Goal: Task Accomplishment & Management: Manage account settings

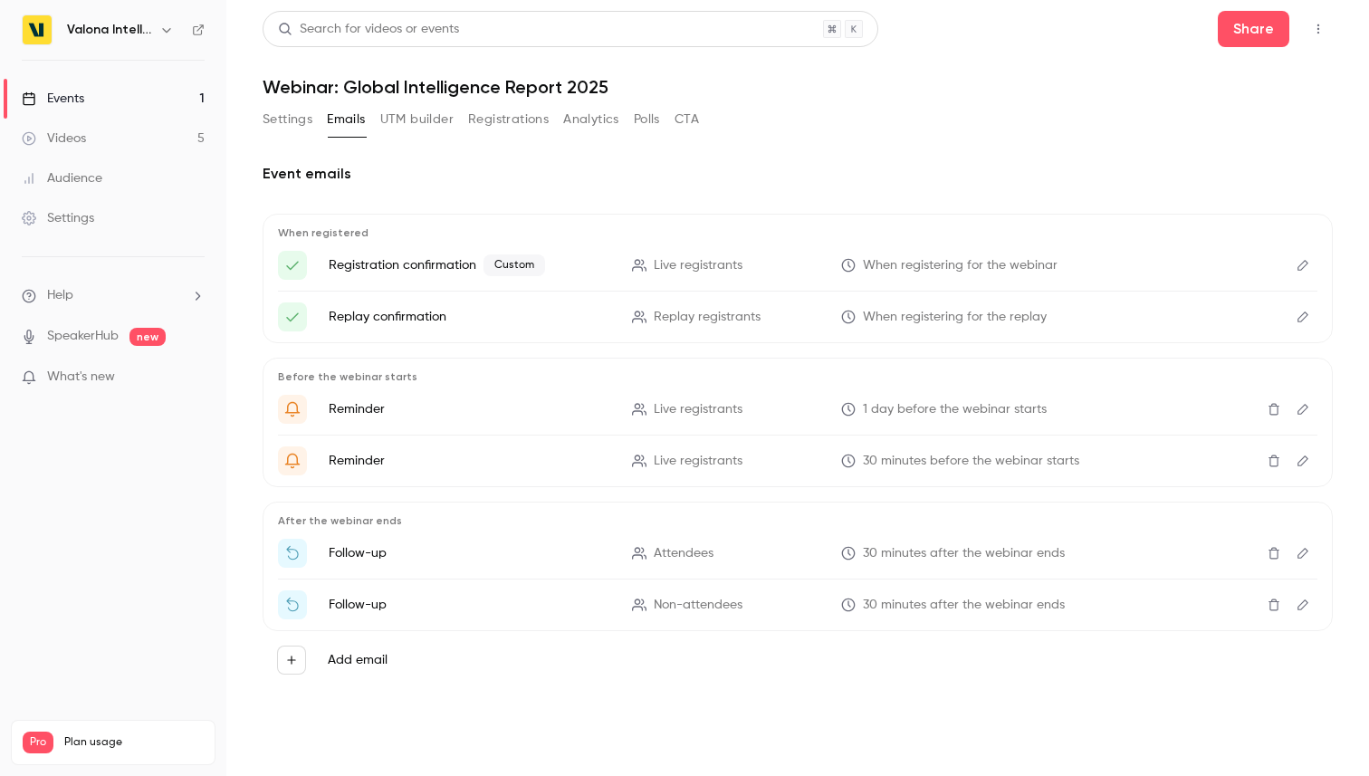
click at [284, 111] on button "Settings" at bounding box center [287, 119] width 50 height 29
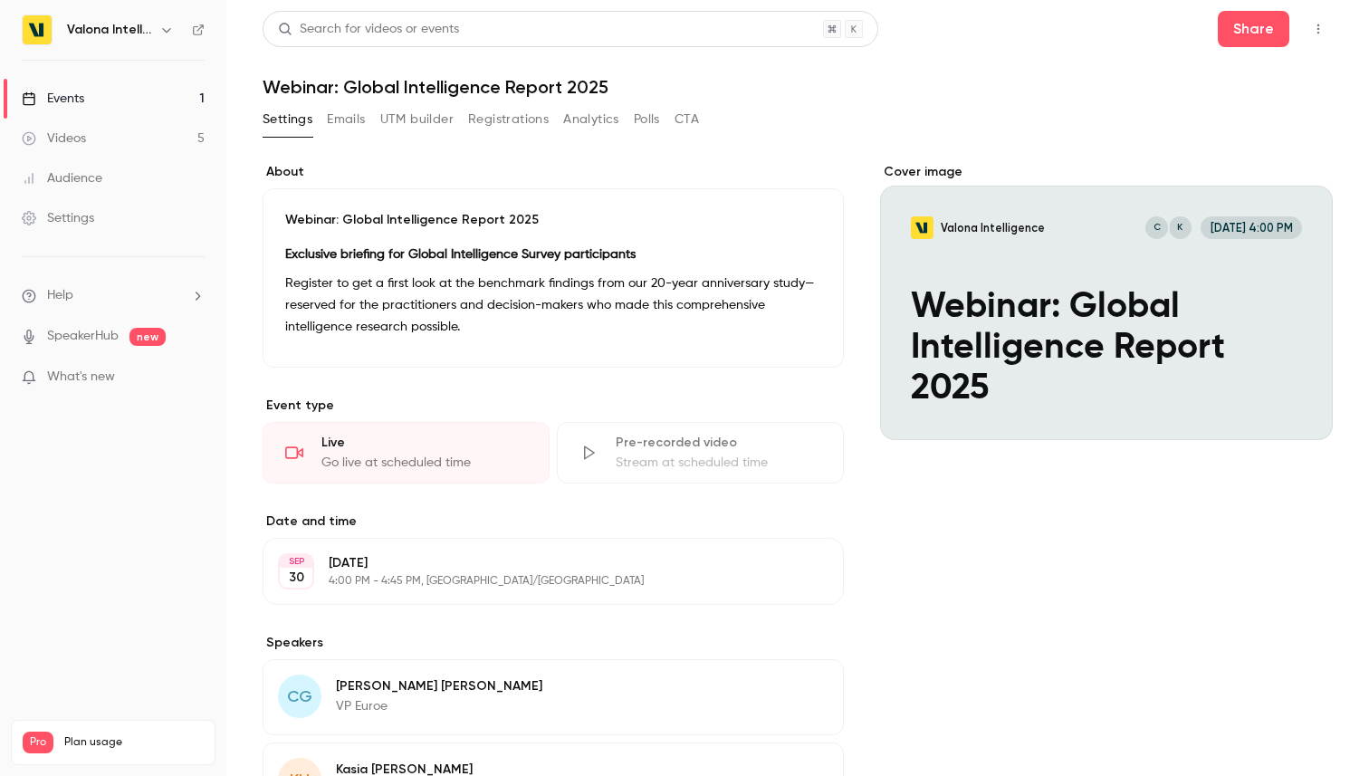
click at [85, 104] on link "Events 1" at bounding box center [113, 99] width 226 height 40
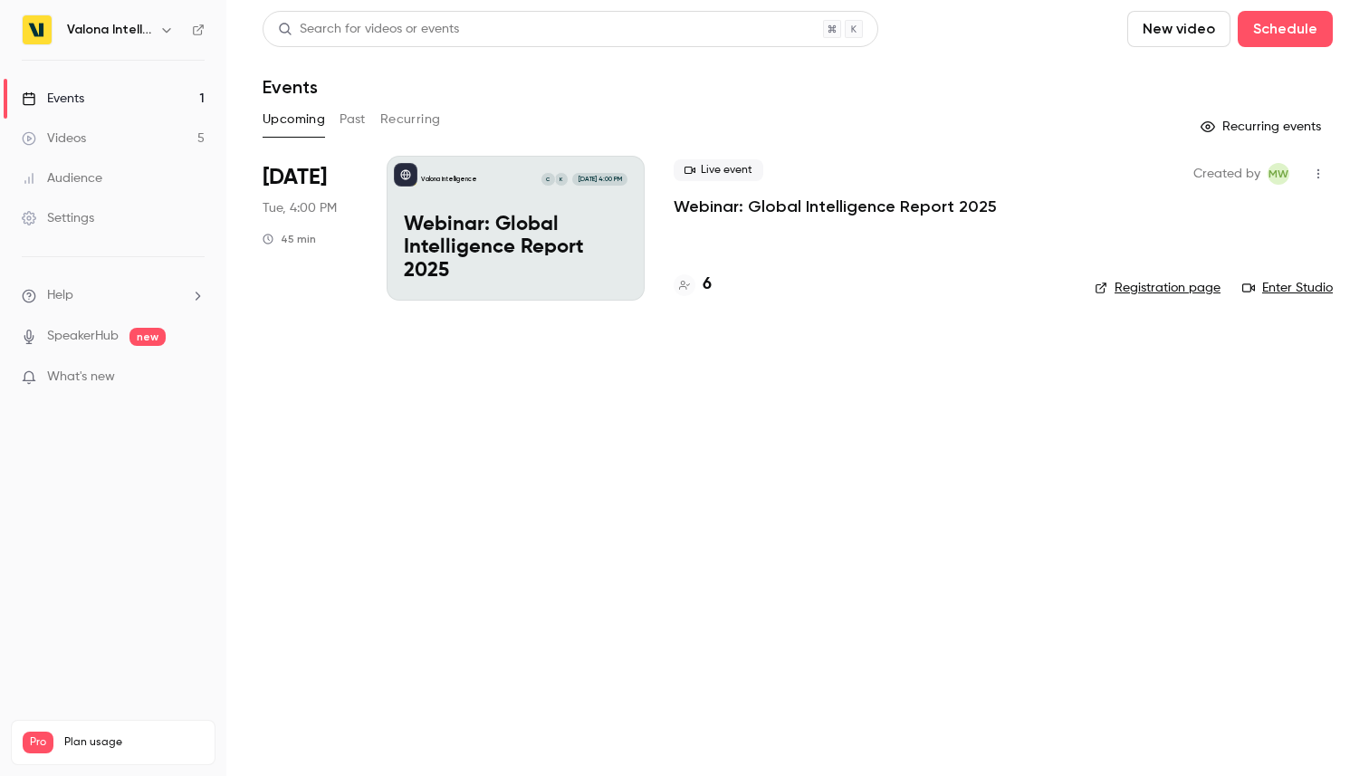
click at [300, 178] on span "[DATE]" at bounding box center [294, 177] width 64 height 29
click at [489, 206] on div "Valona Intelligence K C Sep 30, 4:00 PM Webinar: Global Intelligence Report 2025" at bounding box center [516, 228] width 258 height 145
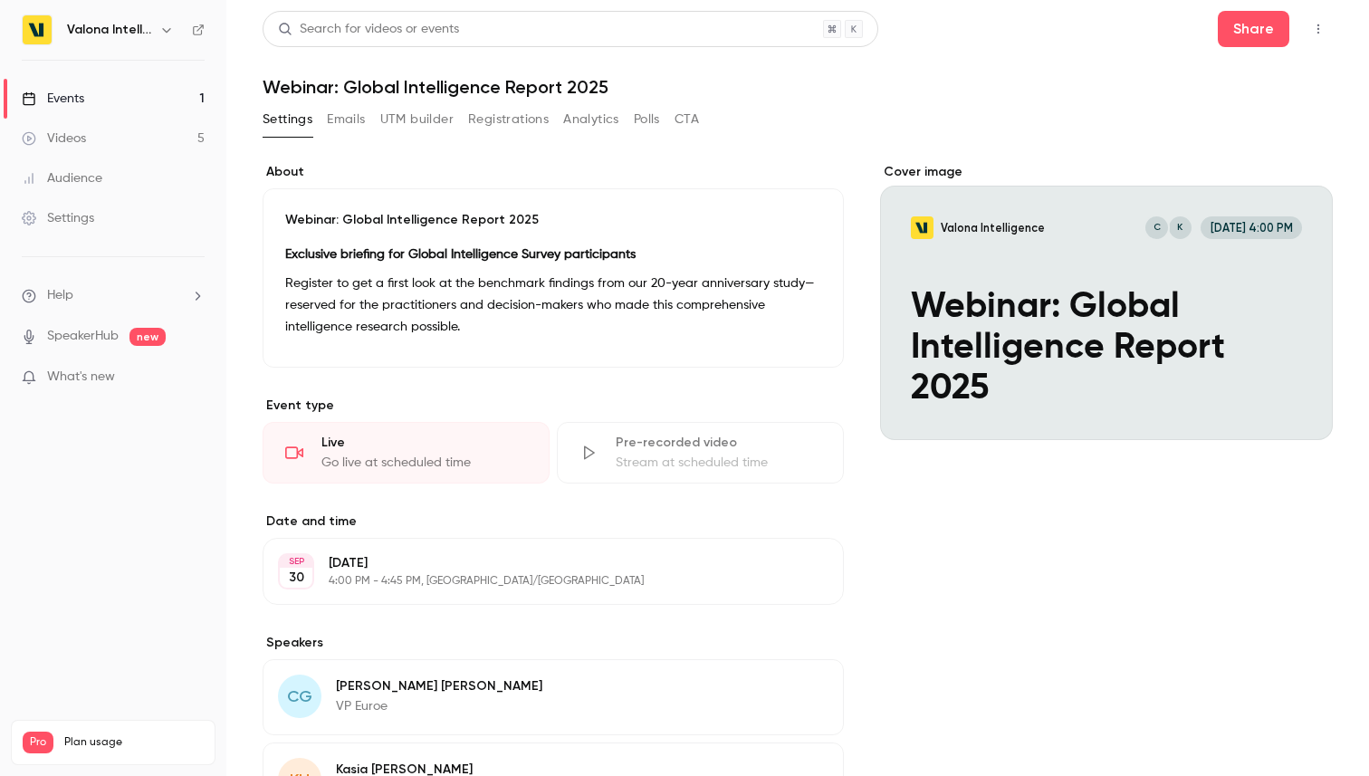
click at [516, 122] on button "Registrations" at bounding box center [508, 119] width 81 height 29
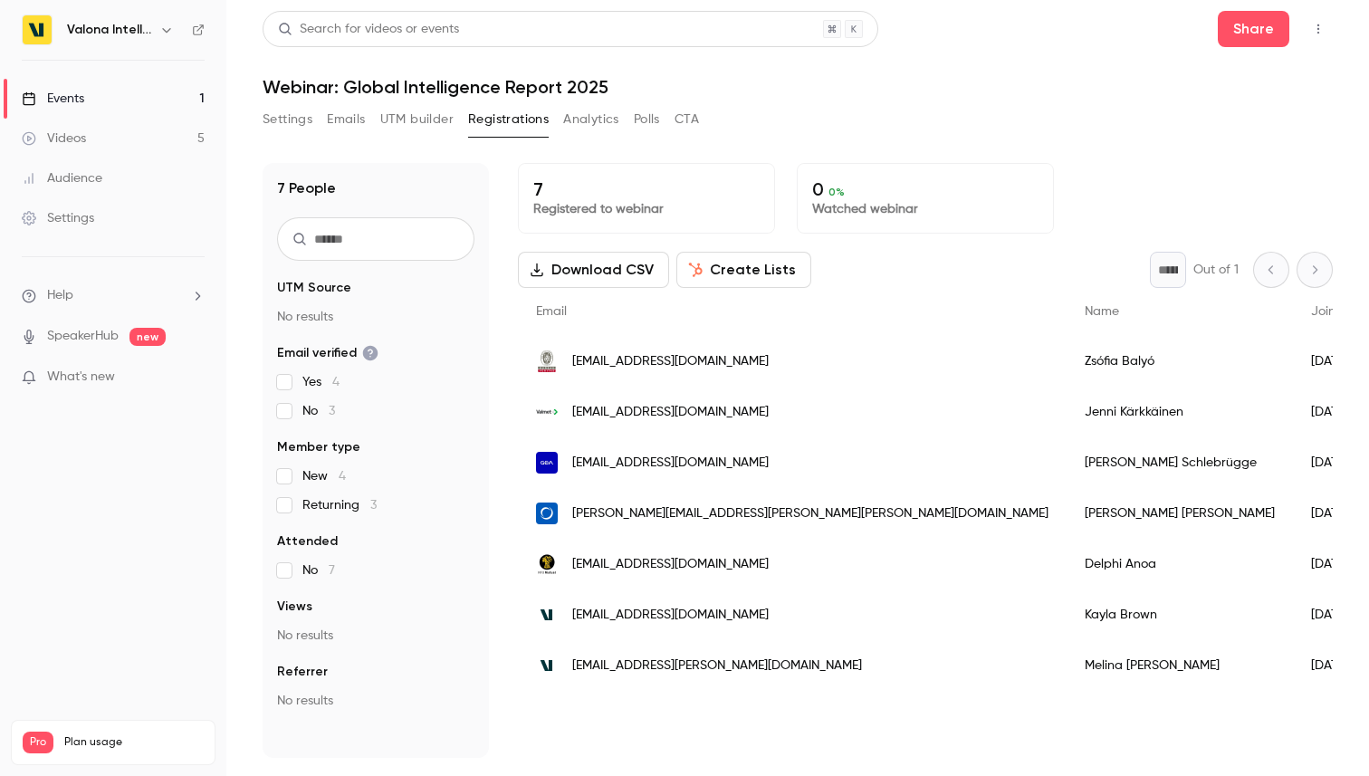
click at [292, 117] on button "Settings" at bounding box center [287, 119] width 50 height 29
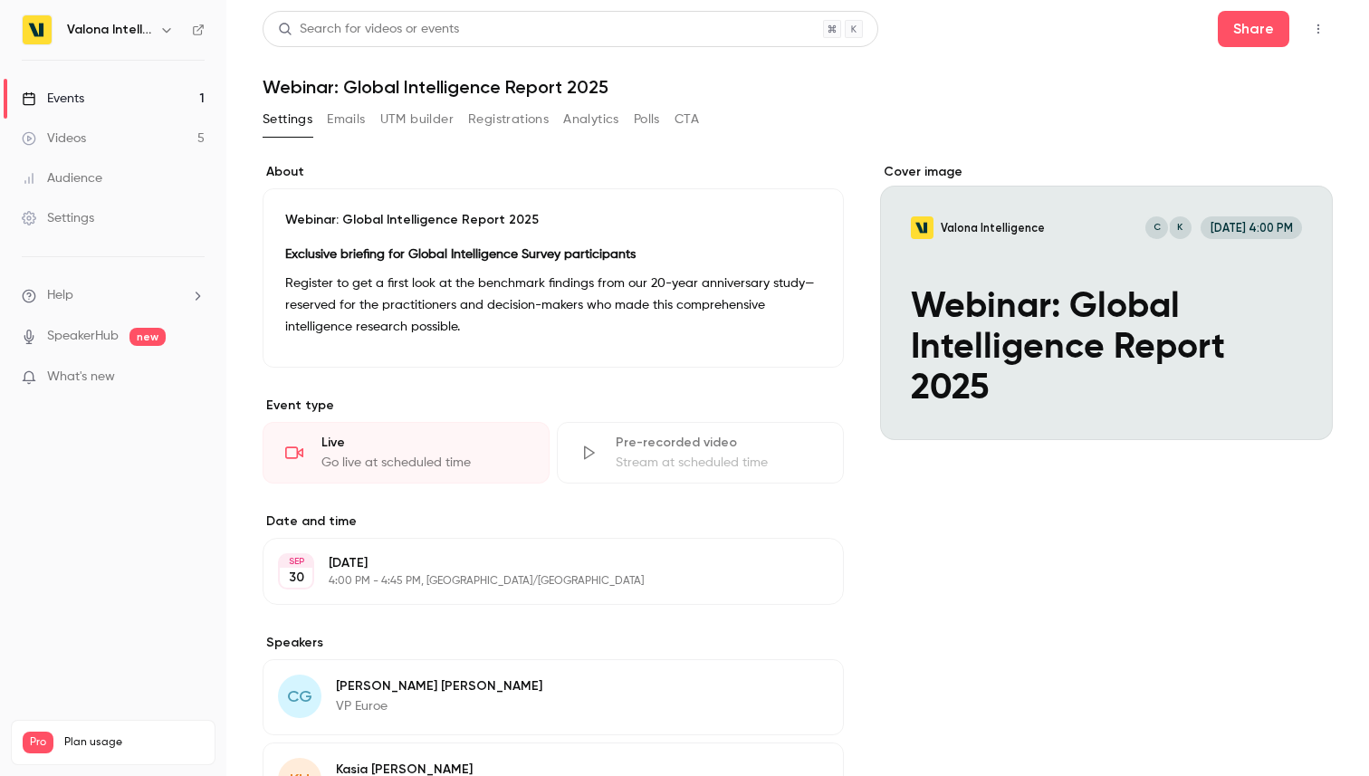
scroll to position [14, 0]
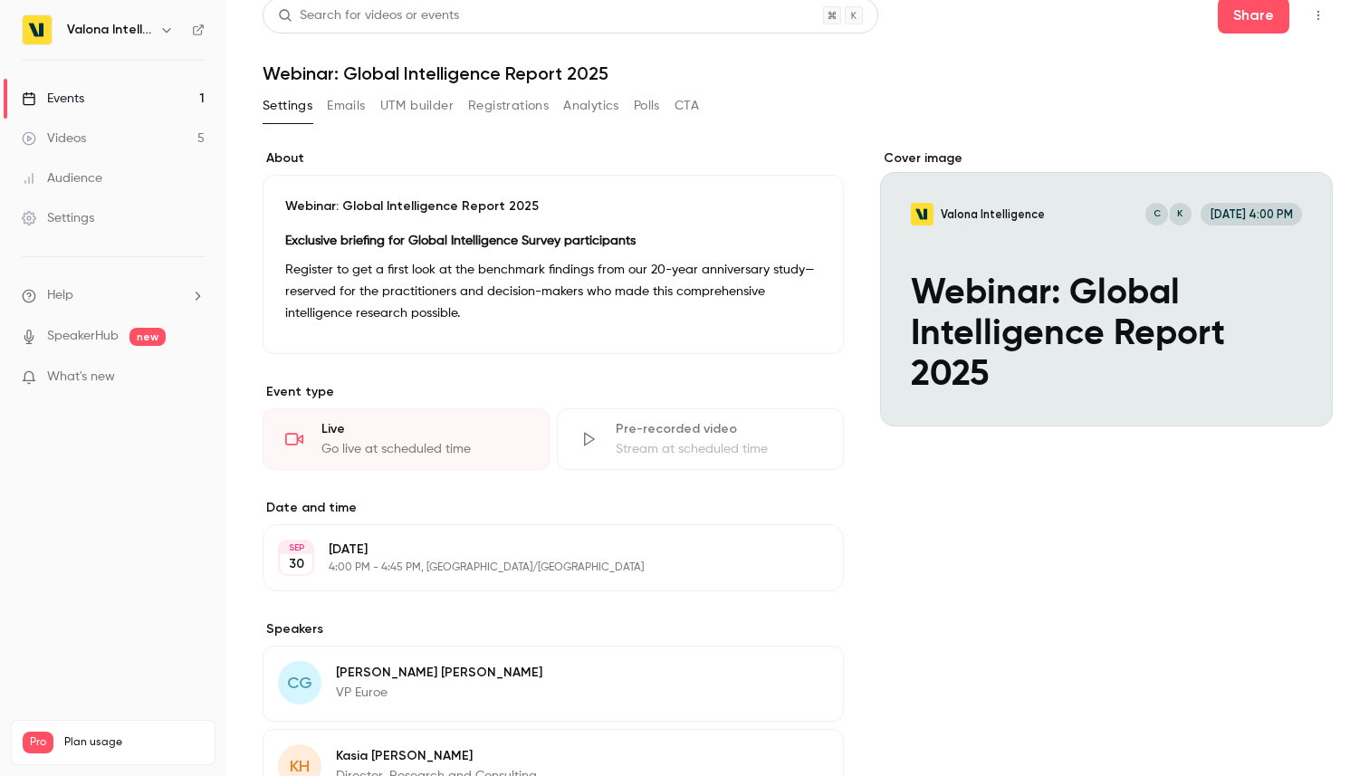
click at [787, 316] on button "Edit" at bounding box center [789, 317] width 66 height 29
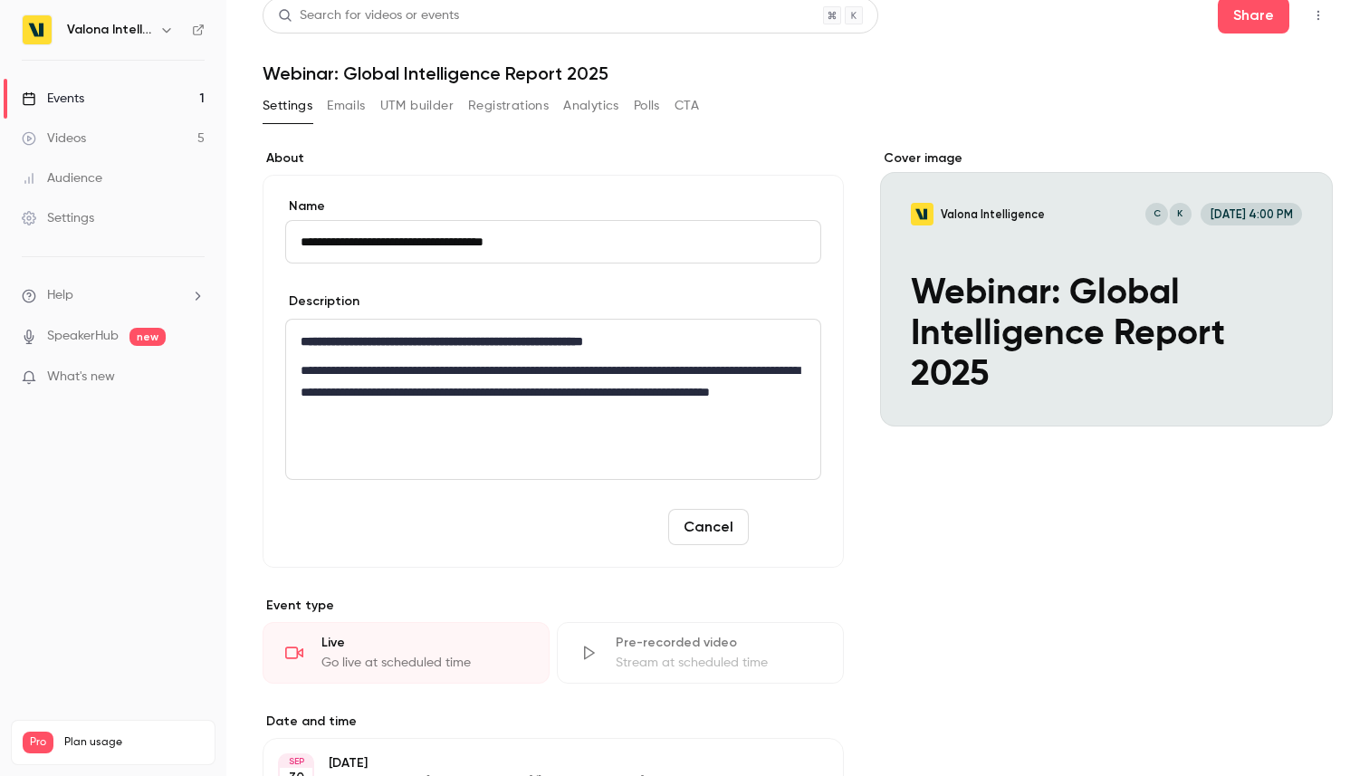
type input "**********"
click at [795, 531] on button "Save" at bounding box center [788, 527] width 65 height 36
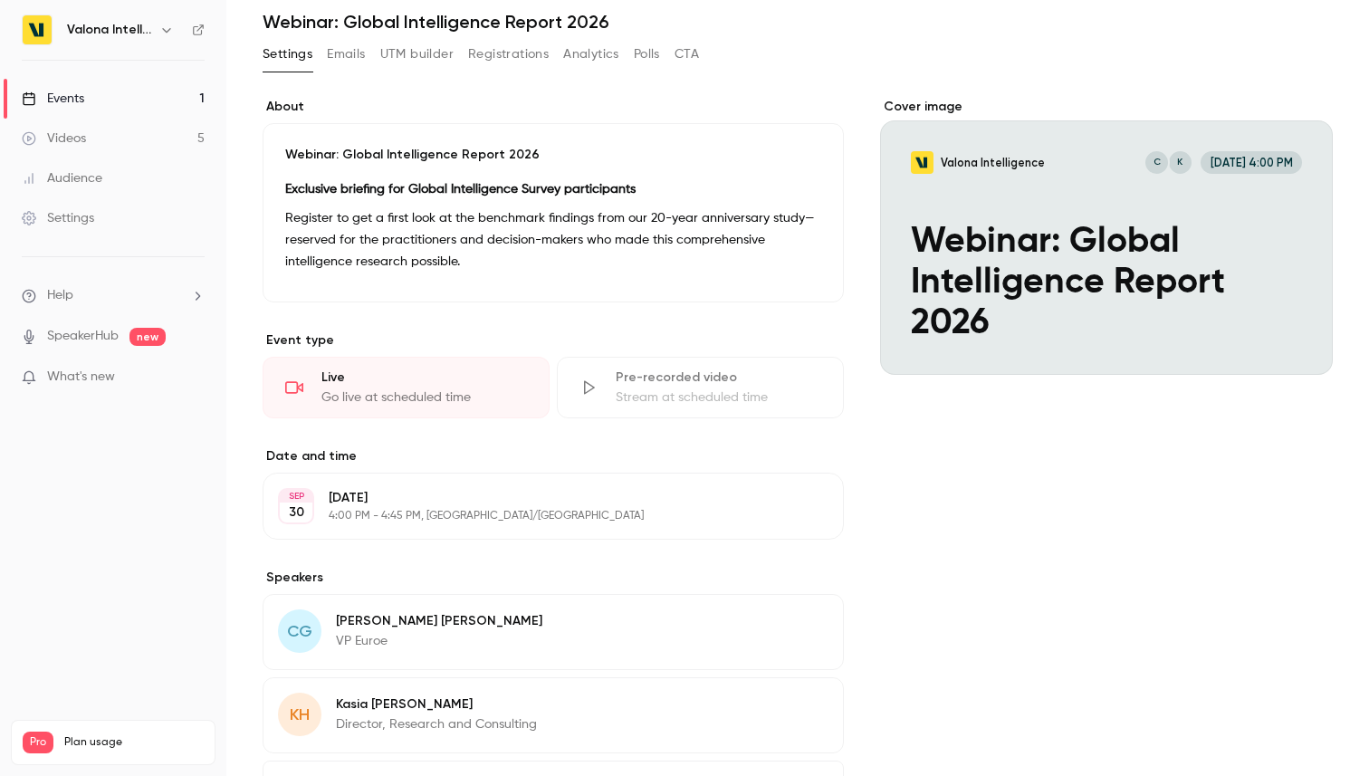
scroll to position [0, 0]
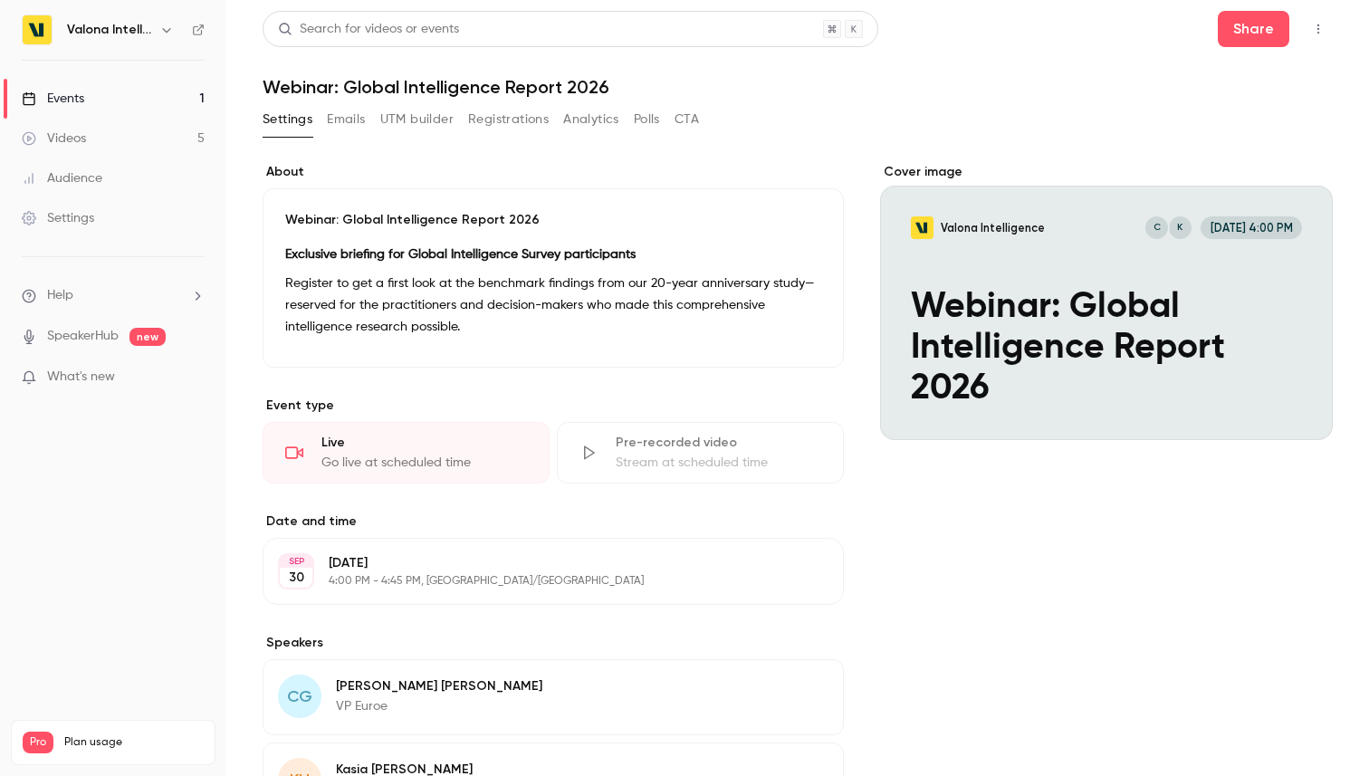
click at [328, 108] on button "Emails" at bounding box center [346, 119] width 38 height 29
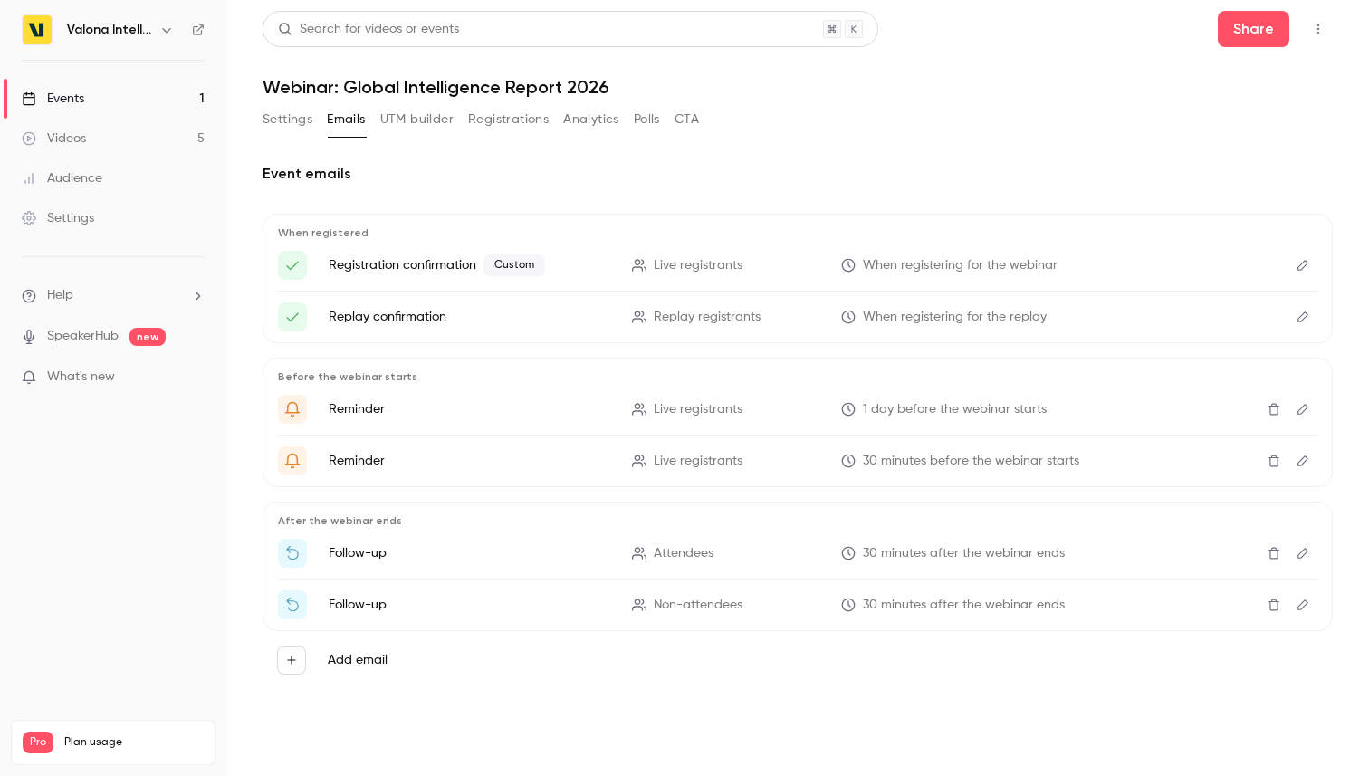
click at [412, 125] on button "UTM builder" at bounding box center [416, 119] width 73 height 29
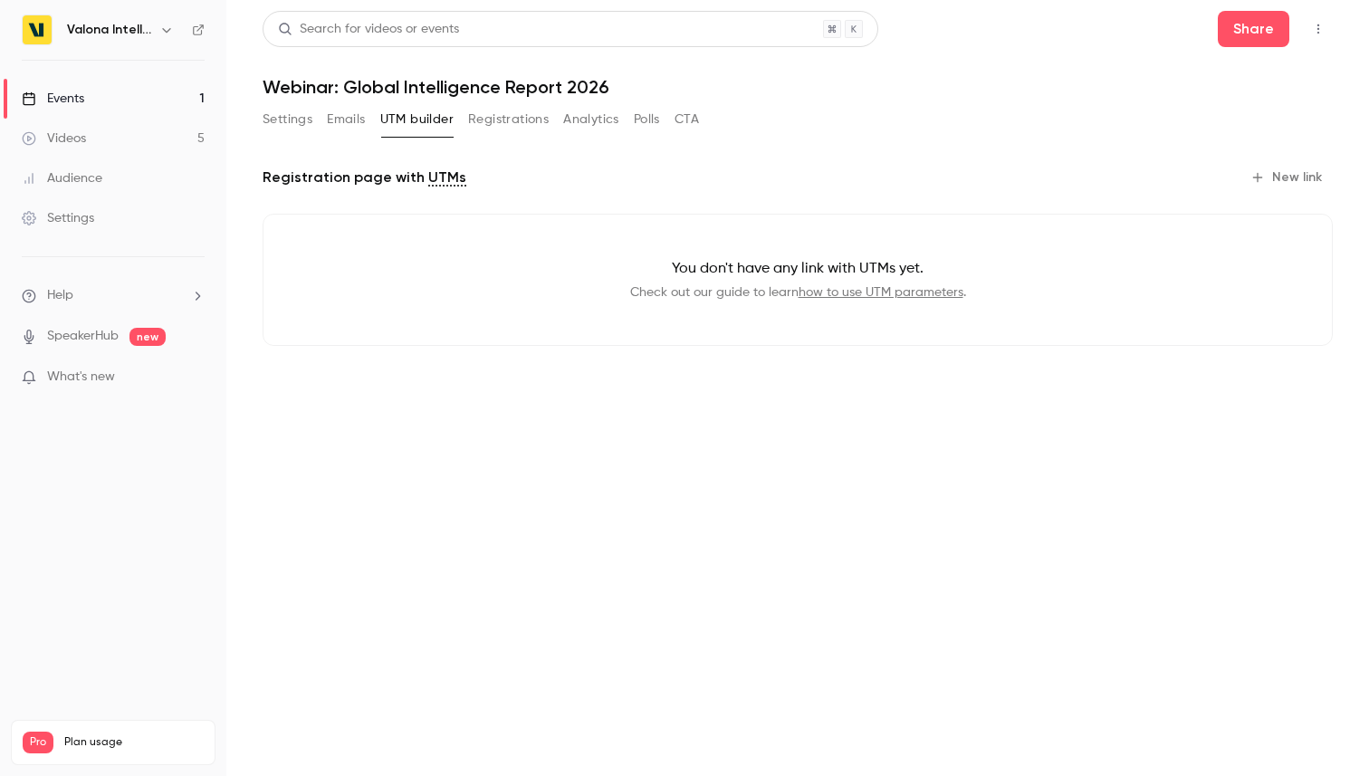
click at [487, 123] on button "Registrations" at bounding box center [508, 119] width 81 height 29
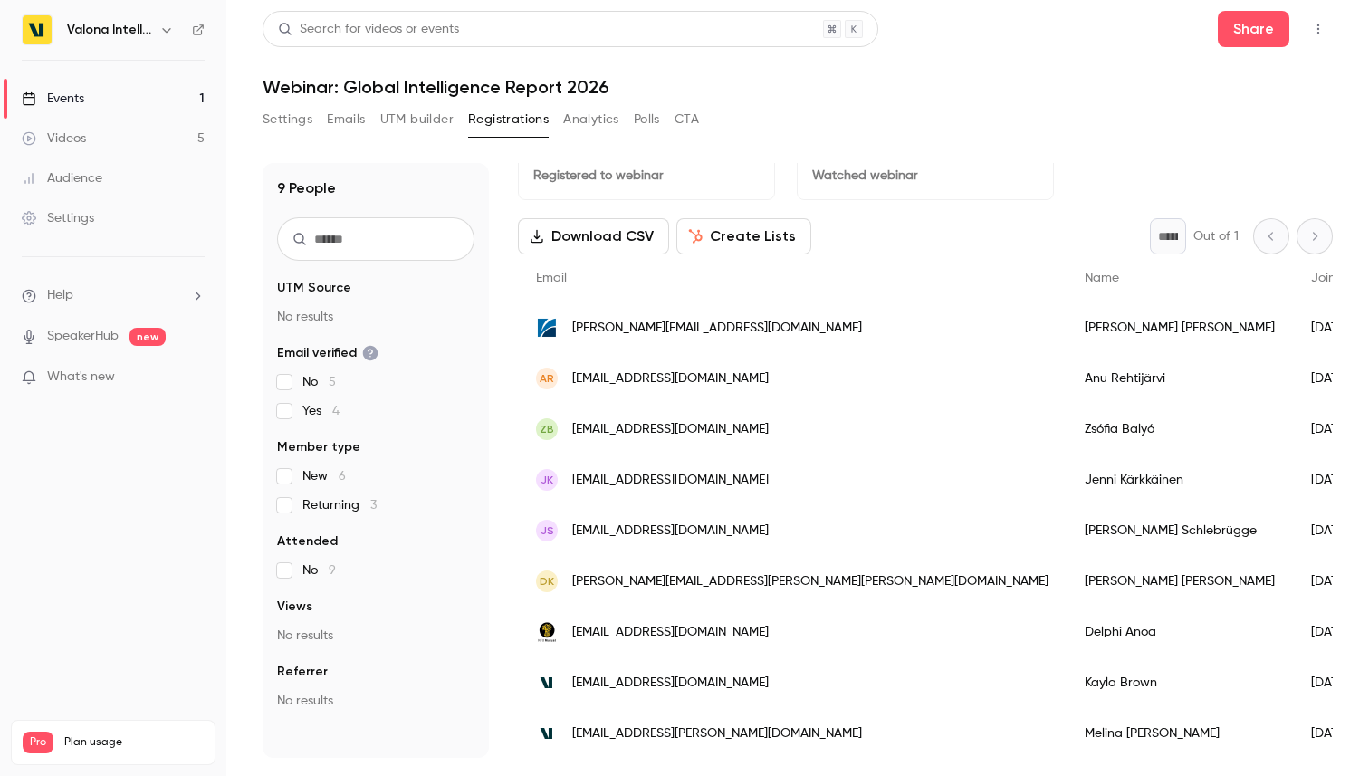
scroll to position [11, 0]
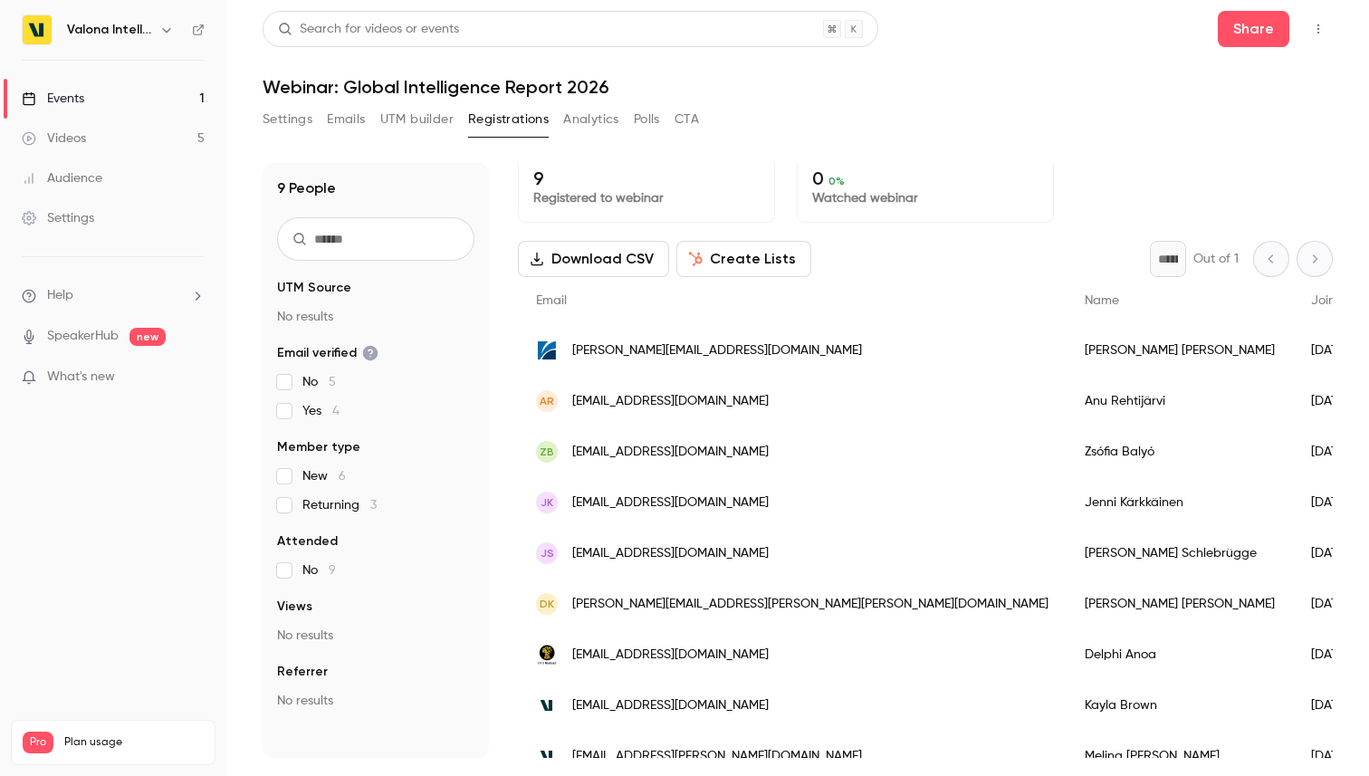
click at [122, 105] on link "Events 1" at bounding box center [113, 99] width 226 height 40
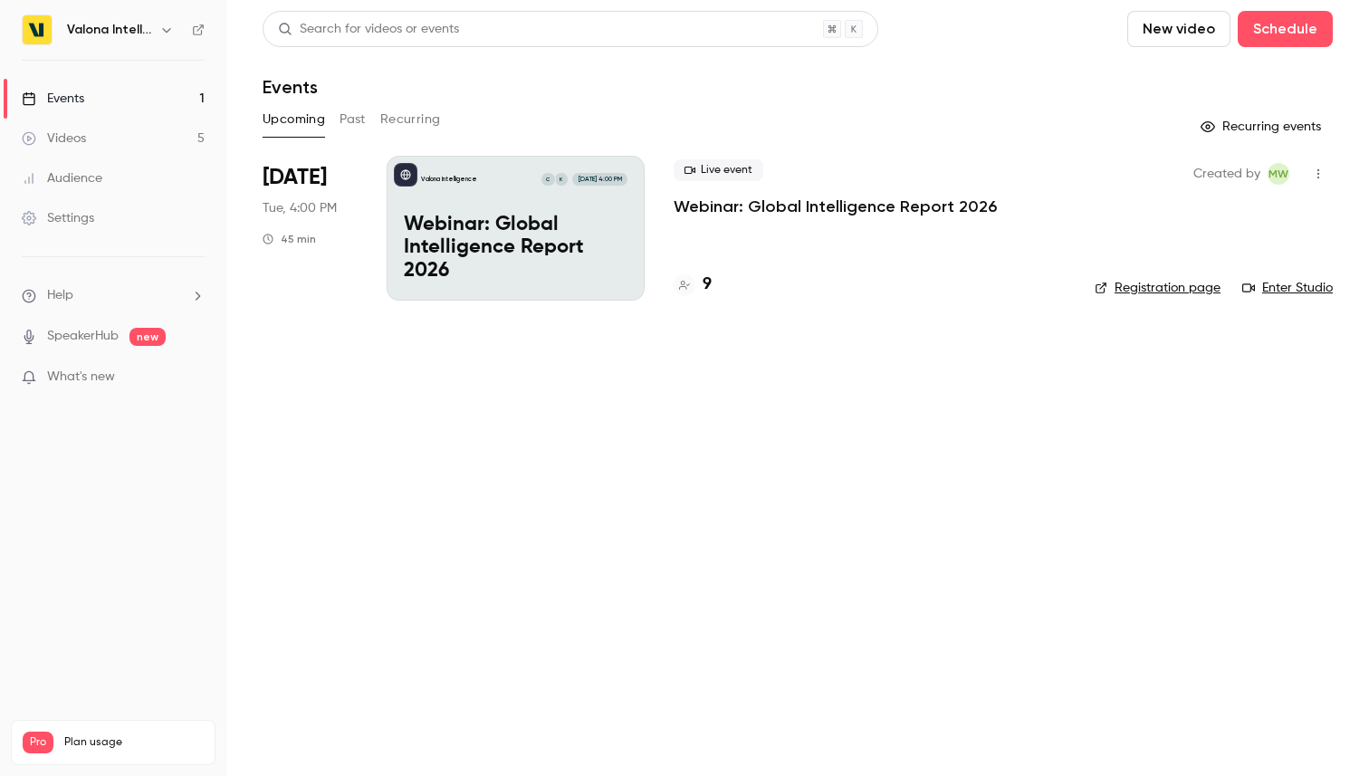
click at [350, 125] on button "Past" at bounding box center [352, 119] width 26 height 29
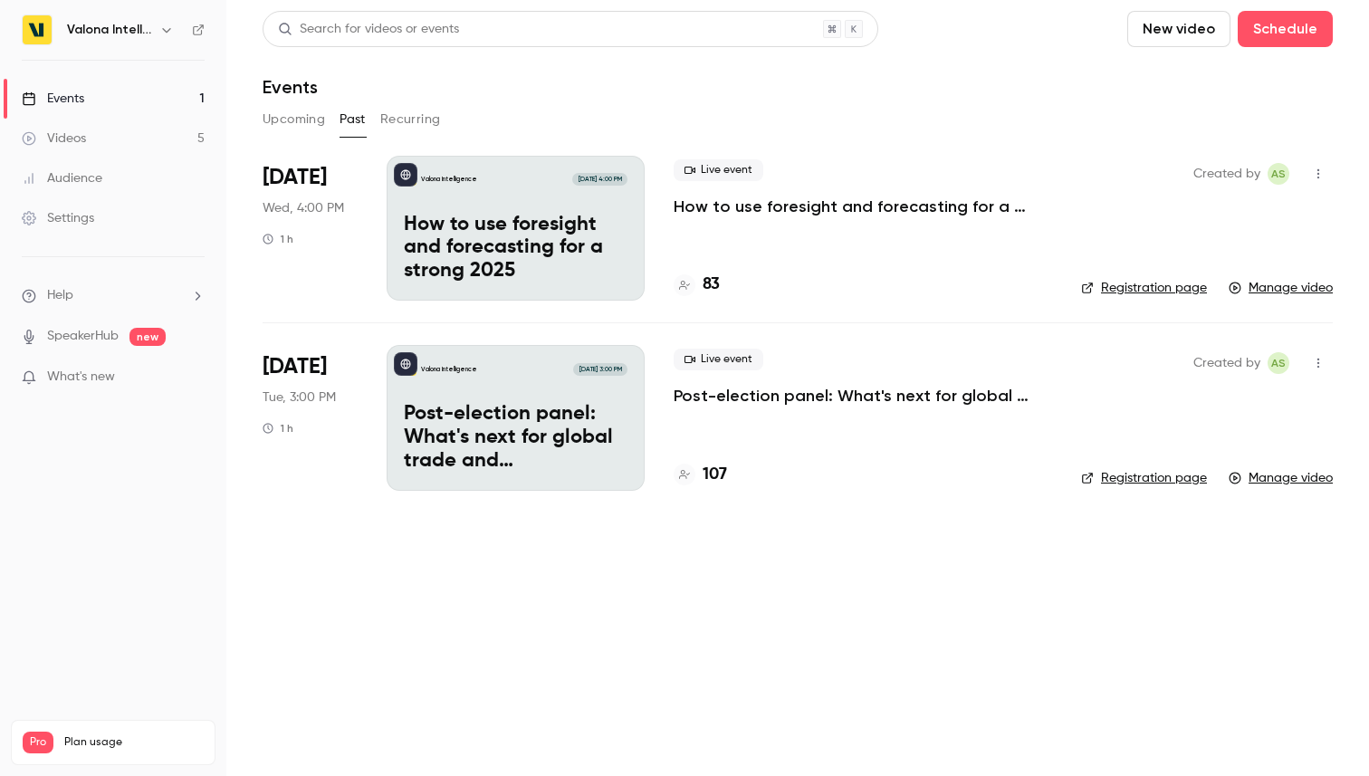
click at [291, 119] on button "Upcoming" at bounding box center [293, 119] width 62 height 29
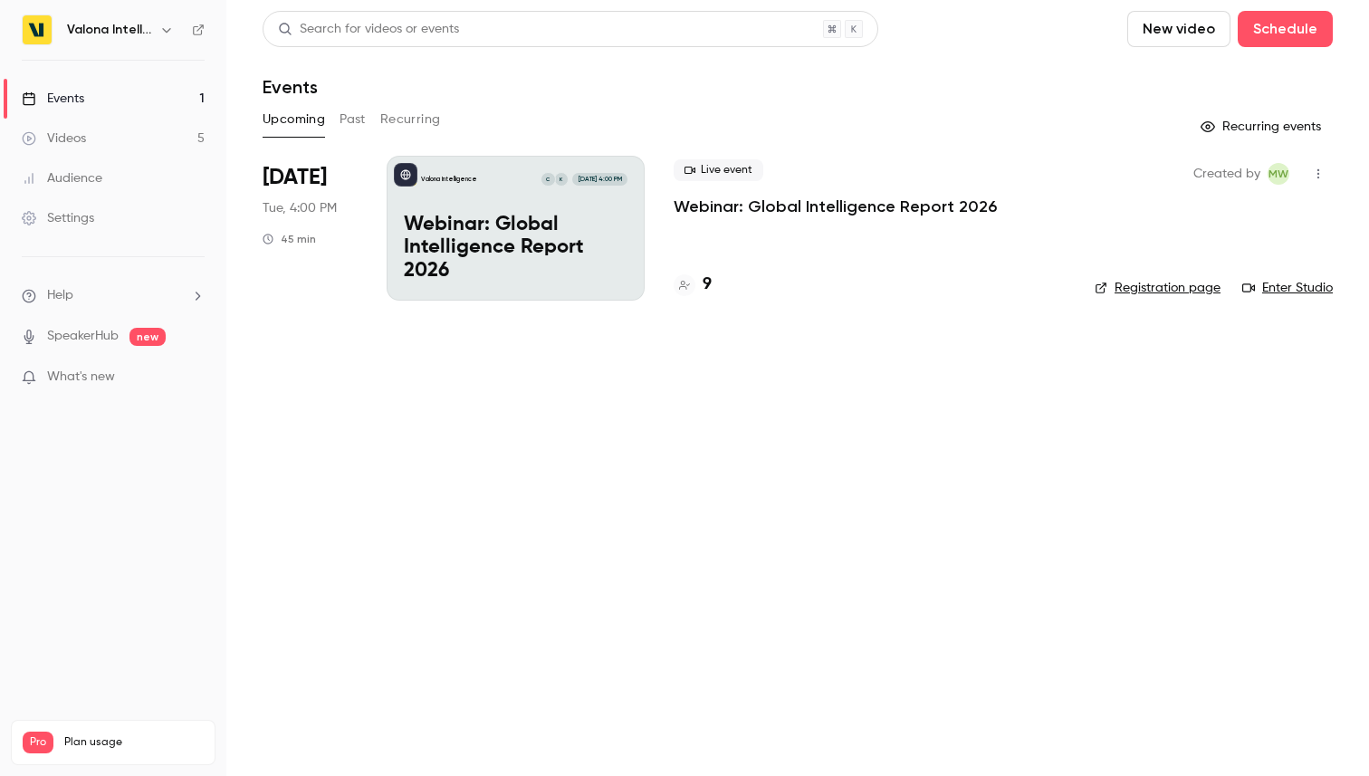
click at [383, 120] on button "Recurring" at bounding box center [410, 119] width 61 height 29
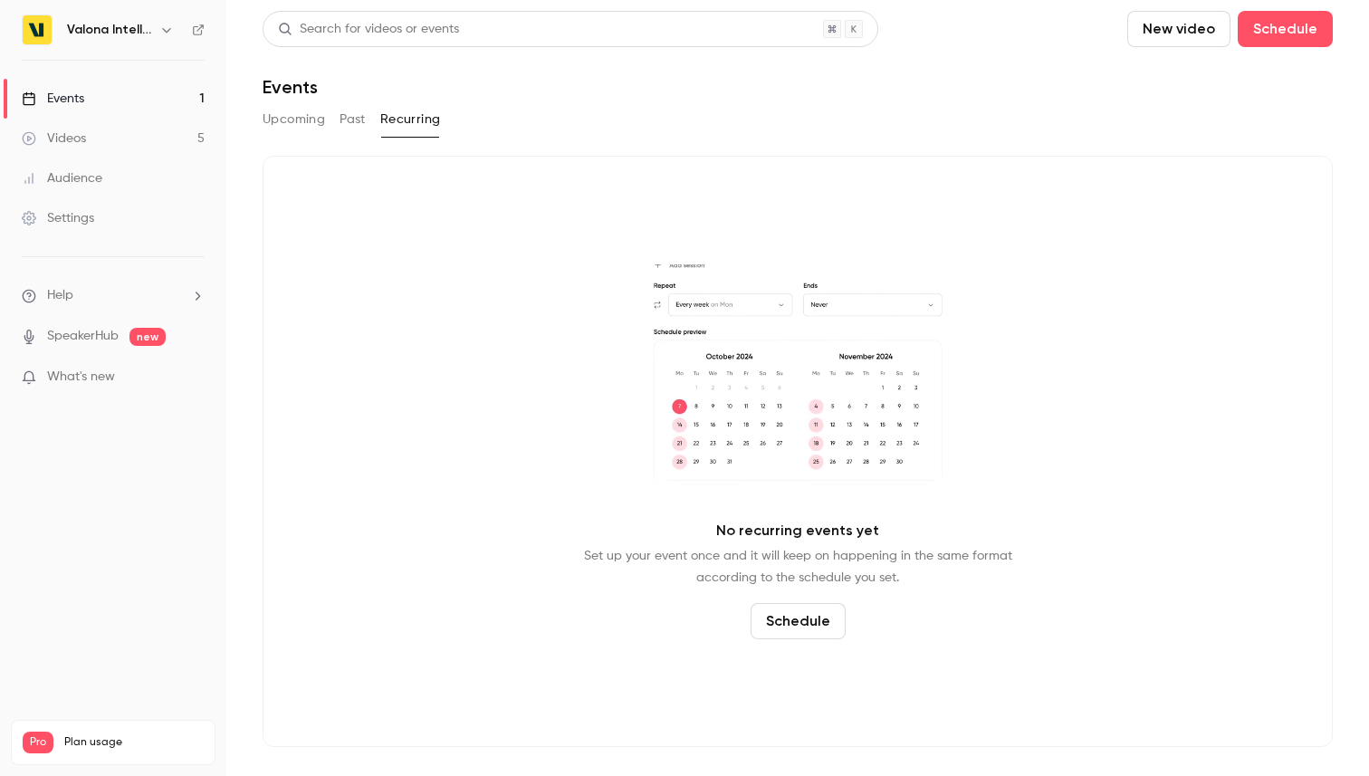
click at [299, 125] on button "Upcoming" at bounding box center [293, 119] width 62 height 29
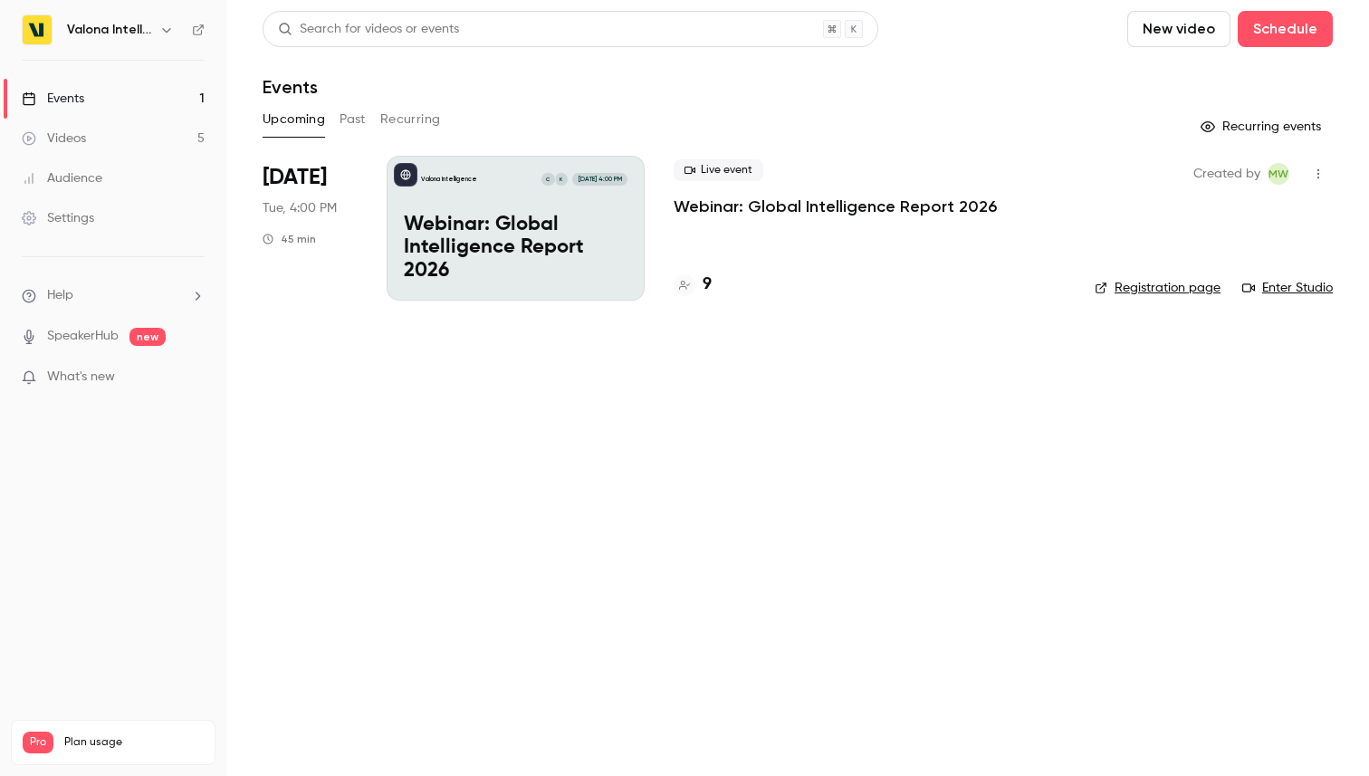
click at [127, 134] on link "Videos 5" at bounding box center [113, 139] width 226 height 40
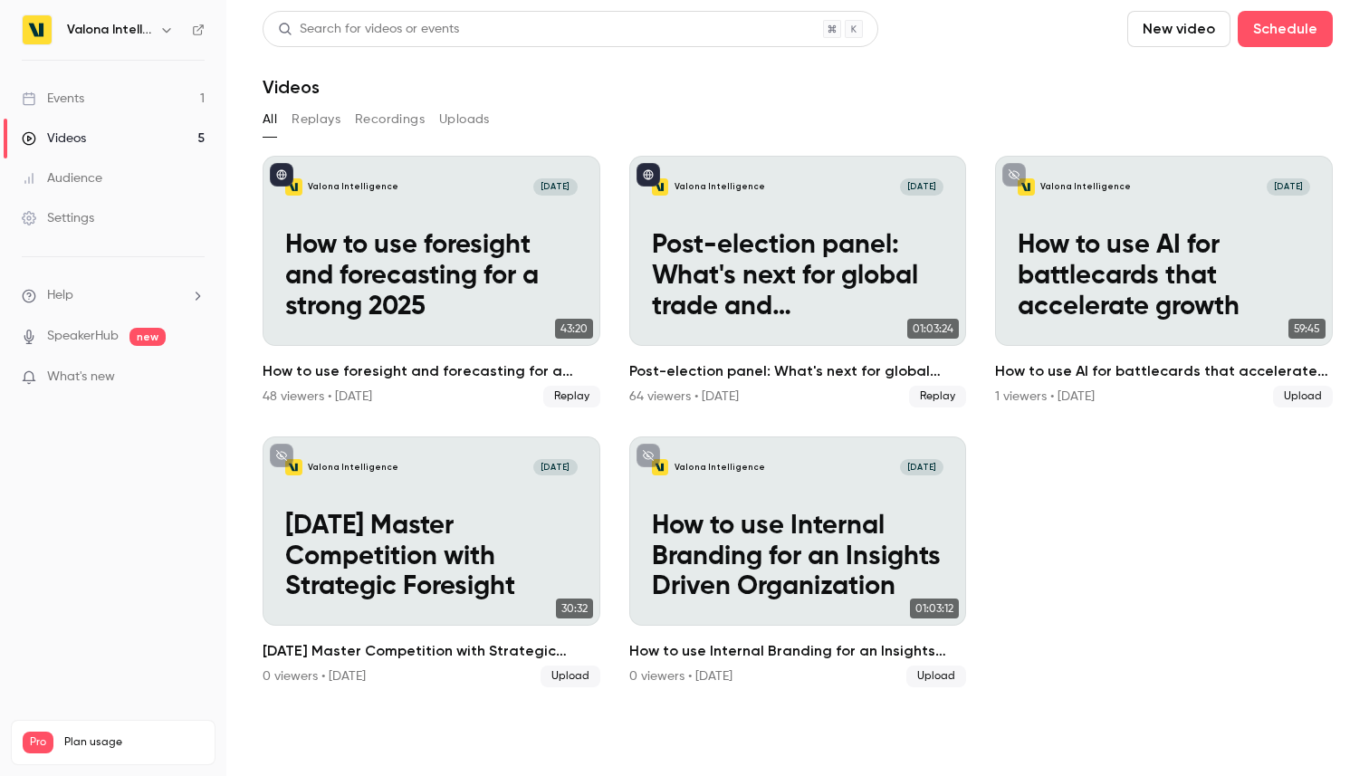
click at [126, 169] on link "Audience" at bounding box center [113, 178] width 226 height 40
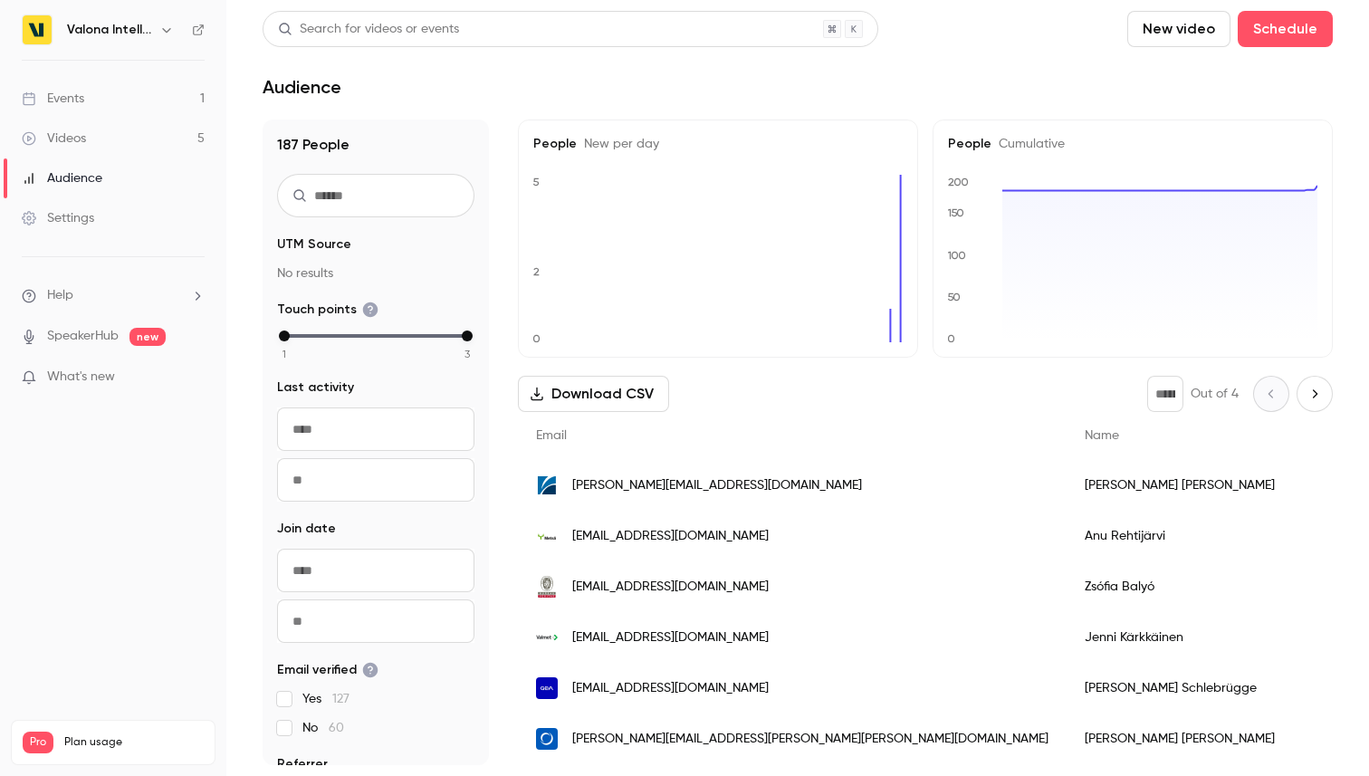
click at [69, 219] on div "Settings" at bounding box center [58, 218] width 72 height 18
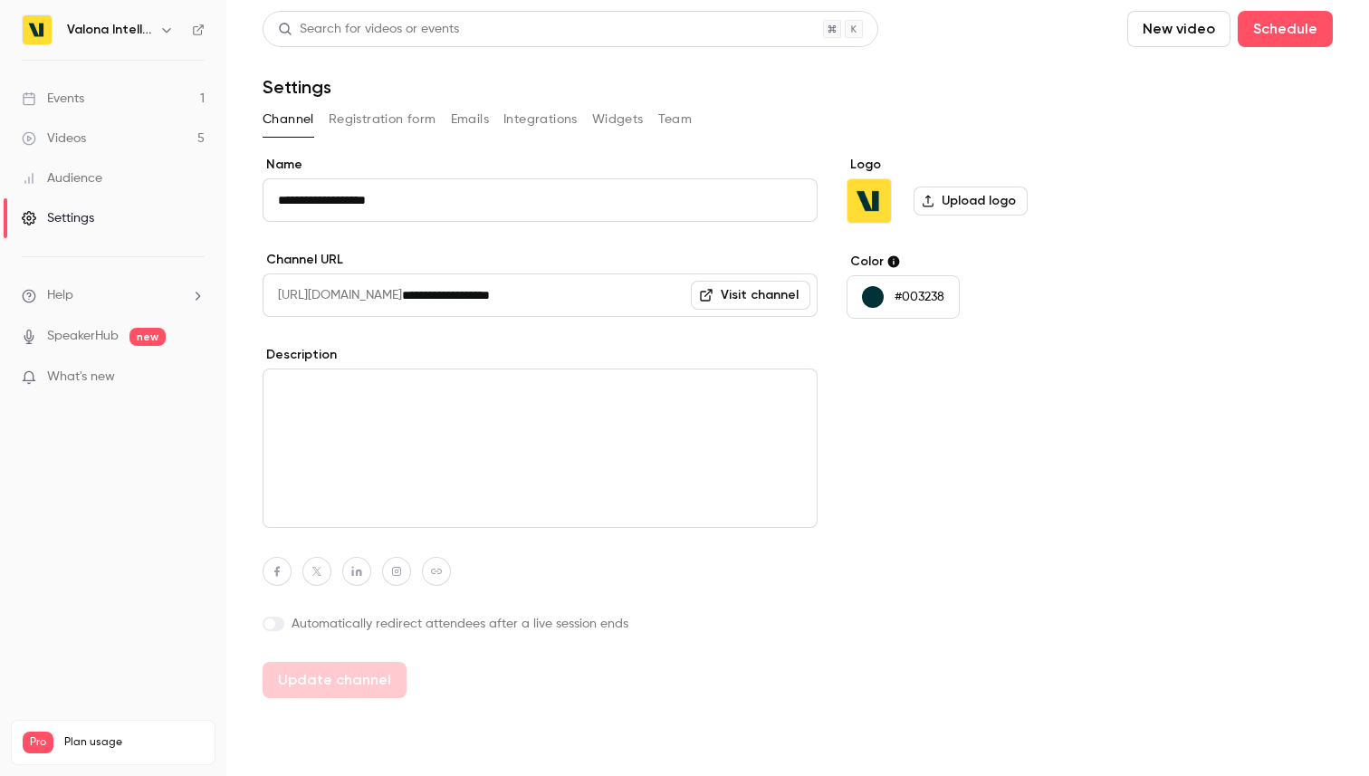
click at [415, 116] on button "Registration form" at bounding box center [383, 119] width 108 height 29
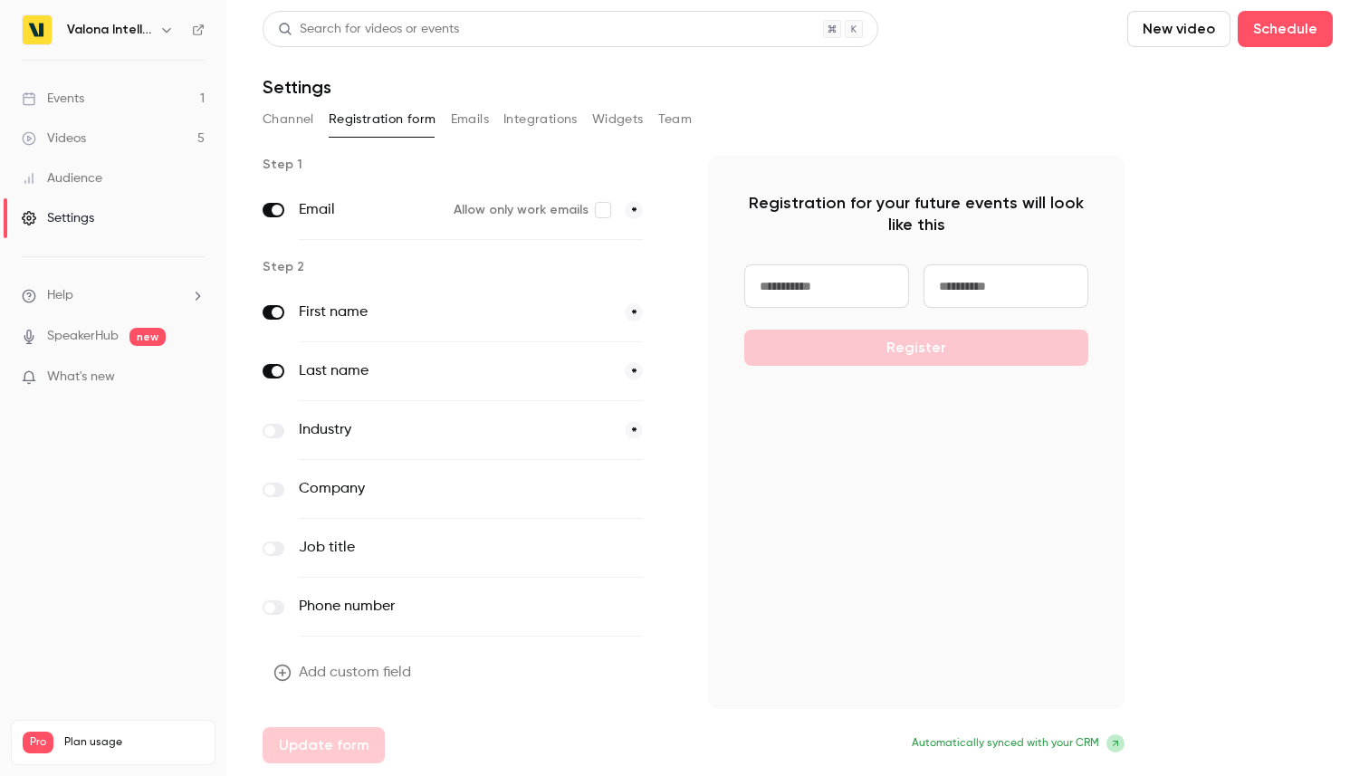
click at [487, 115] on button "Emails" at bounding box center [470, 119] width 38 height 29
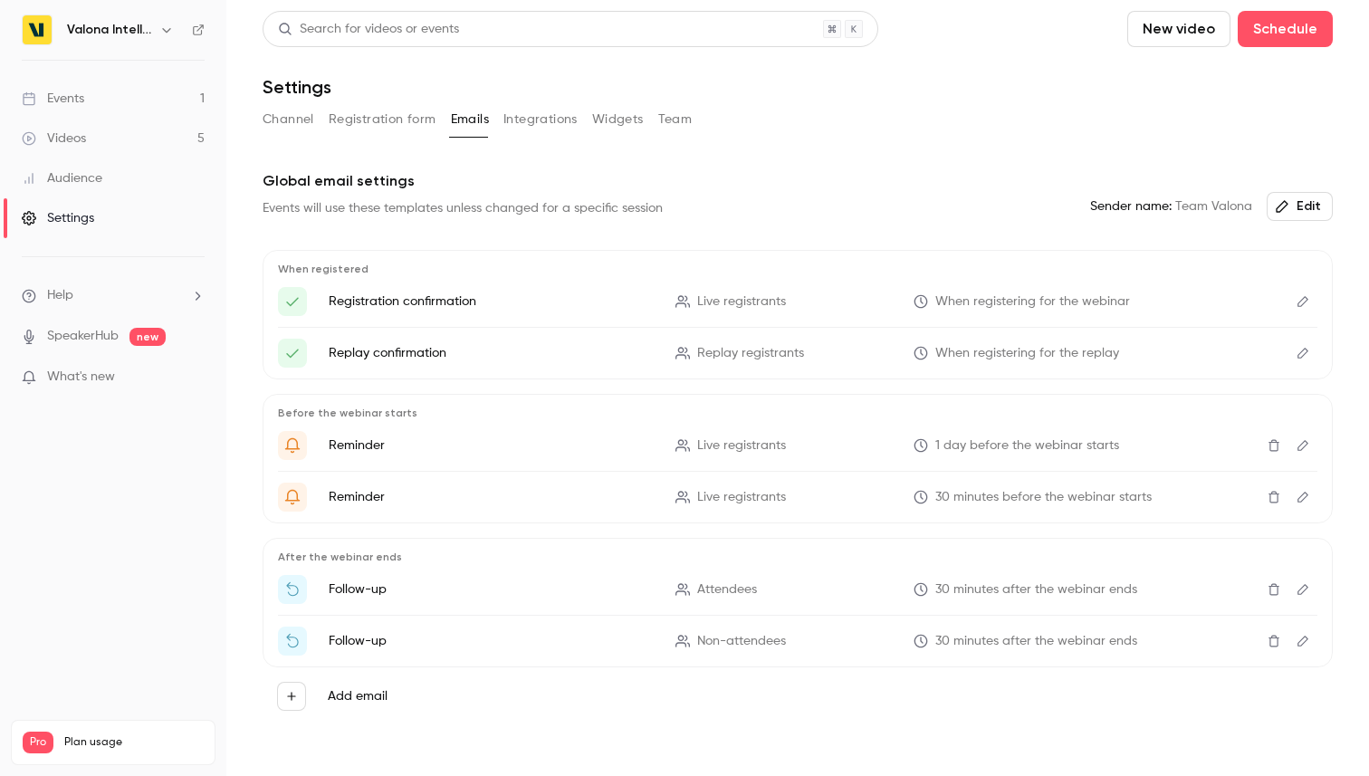
click at [539, 117] on button "Integrations" at bounding box center [540, 119] width 74 height 29
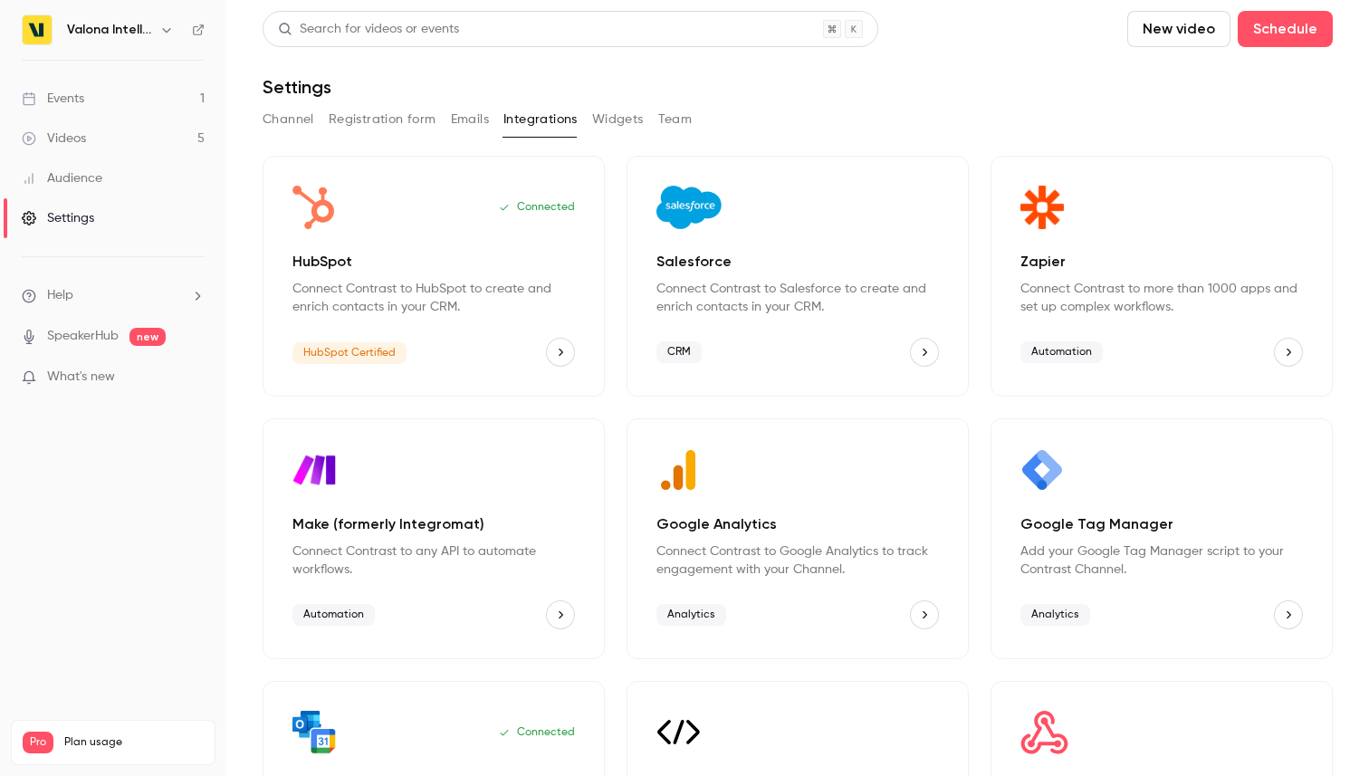
click at [606, 117] on button "Widgets" at bounding box center [618, 119] width 52 height 29
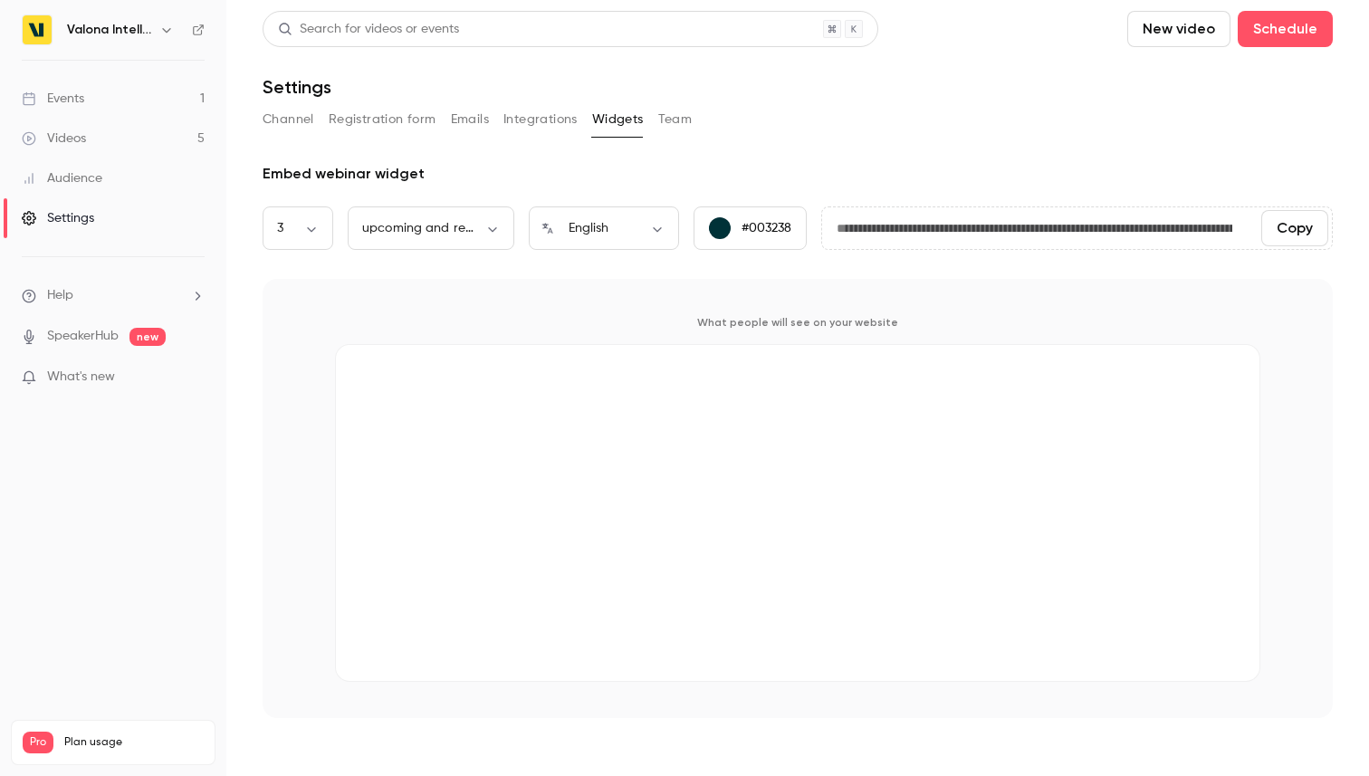
click at [664, 117] on button "Team" at bounding box center [675, 119] width 34 height 29
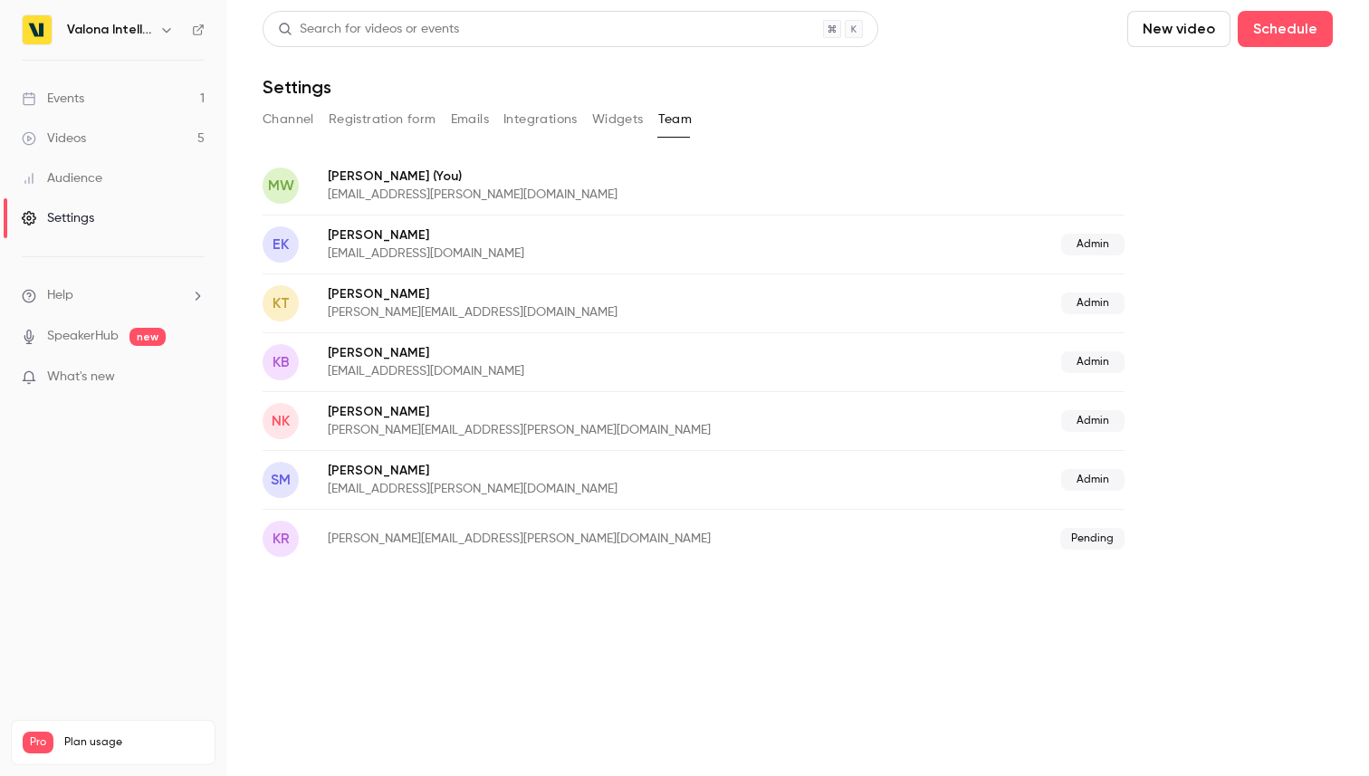
click at [72, 301] on span "Help" at bounding box center [60, 295] width 26 height 19
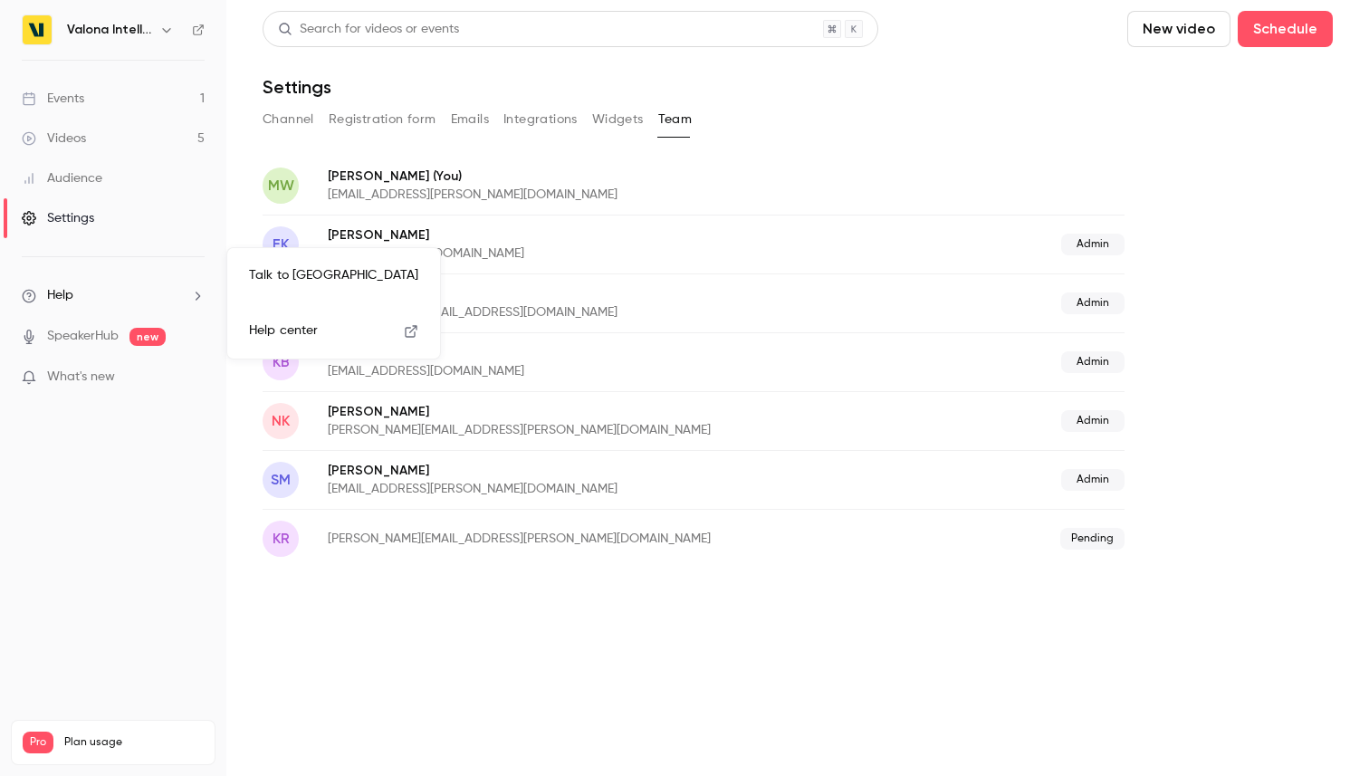
click at [68, 377] on div at bounding box center [684, 388] width 1369 height 776
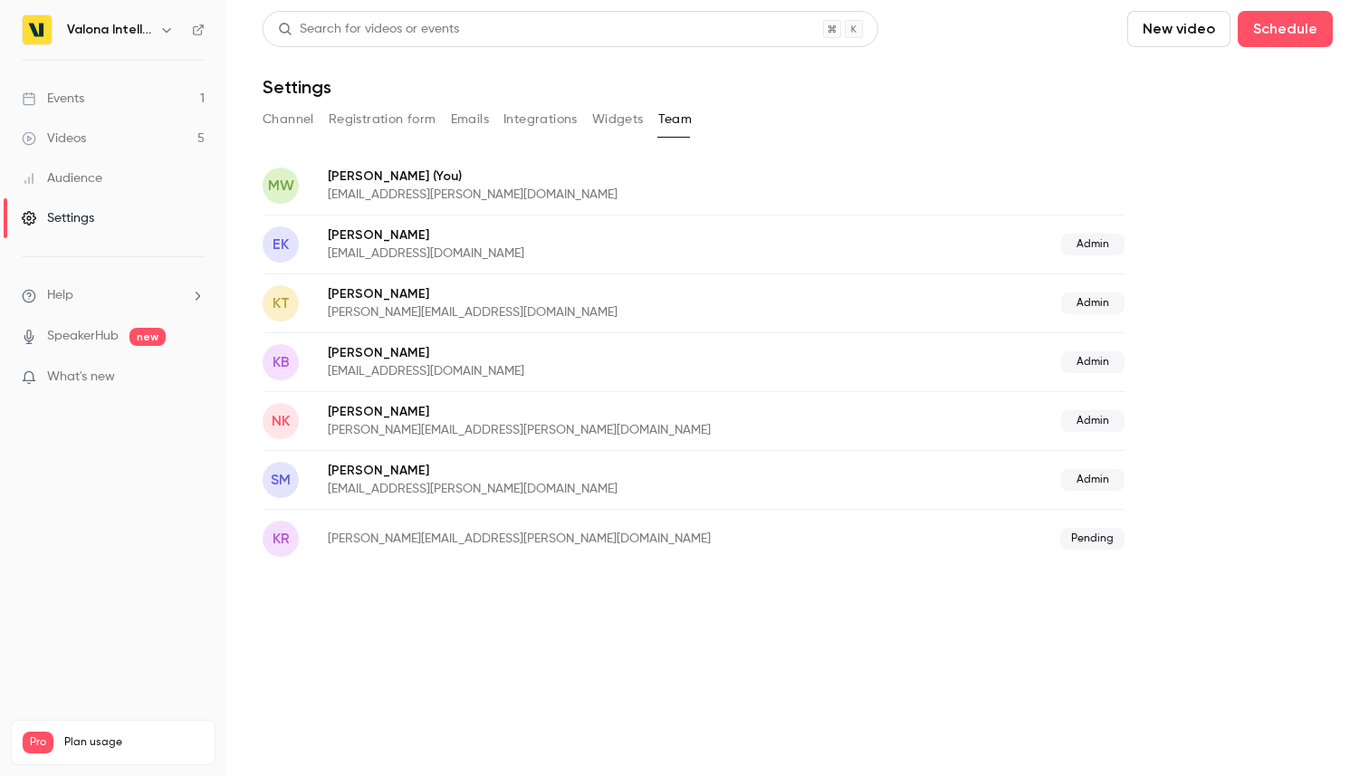
click at [80, 380] on span "What's new" at bounding box center [81, 376] width 68 height 19
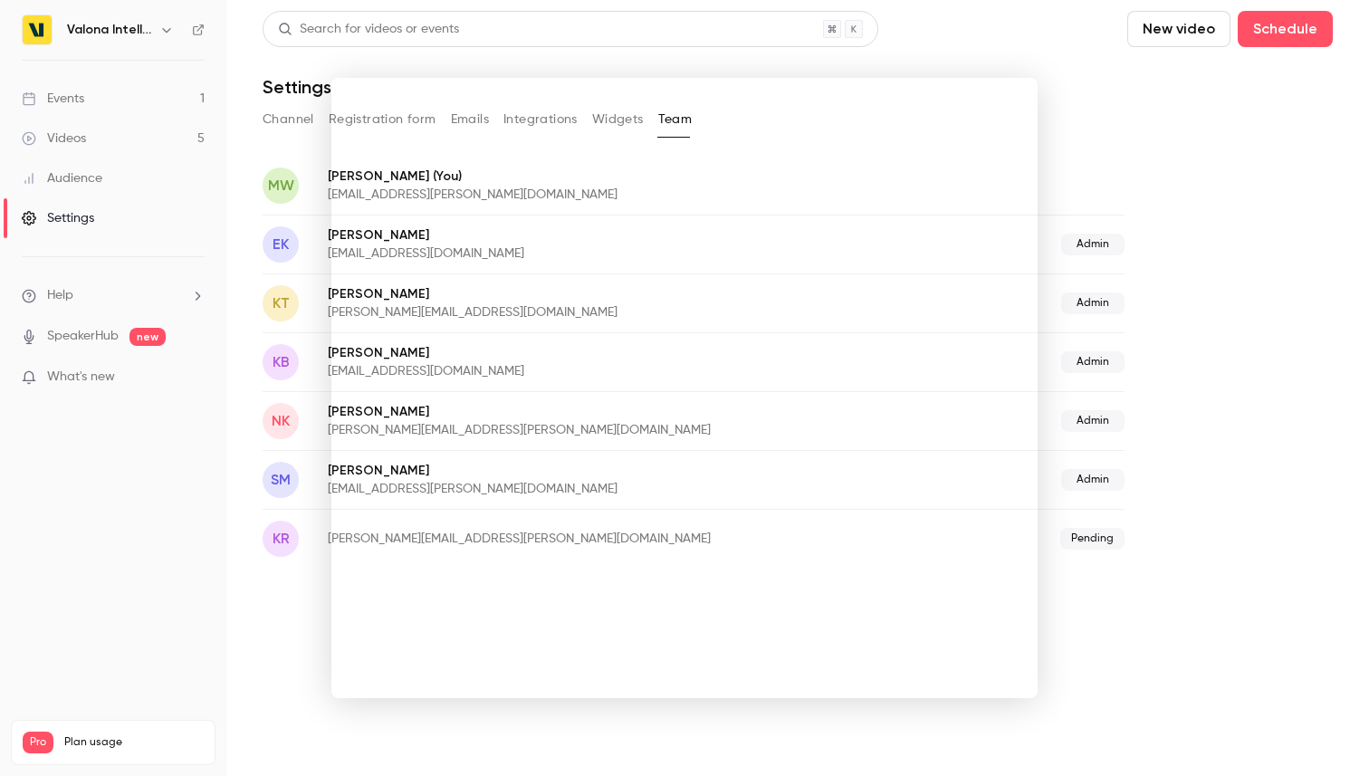
click at [80, 380] on div at bounding box center [684, 388] width 1369 height 776
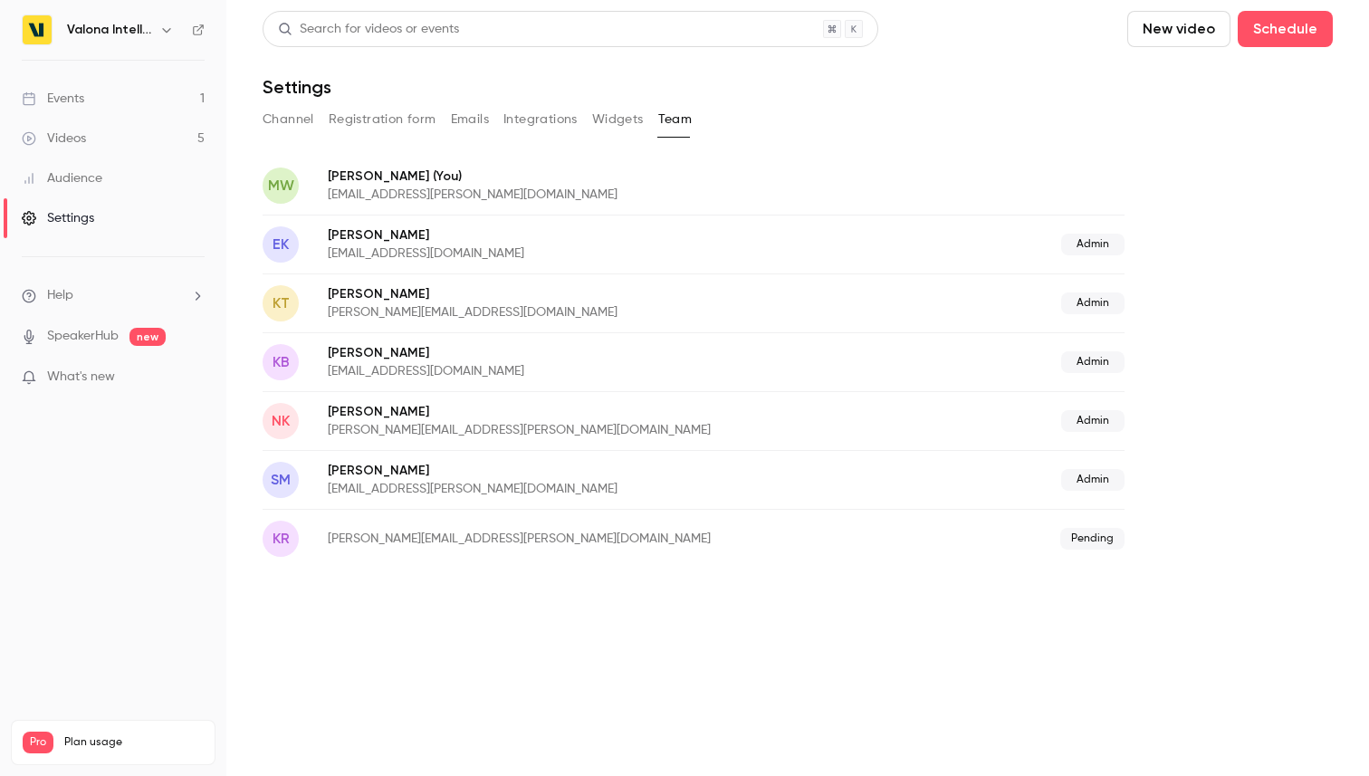
click at [102, 101] on link "Events 1" at bounding box center [113, 99] width 226 height 40
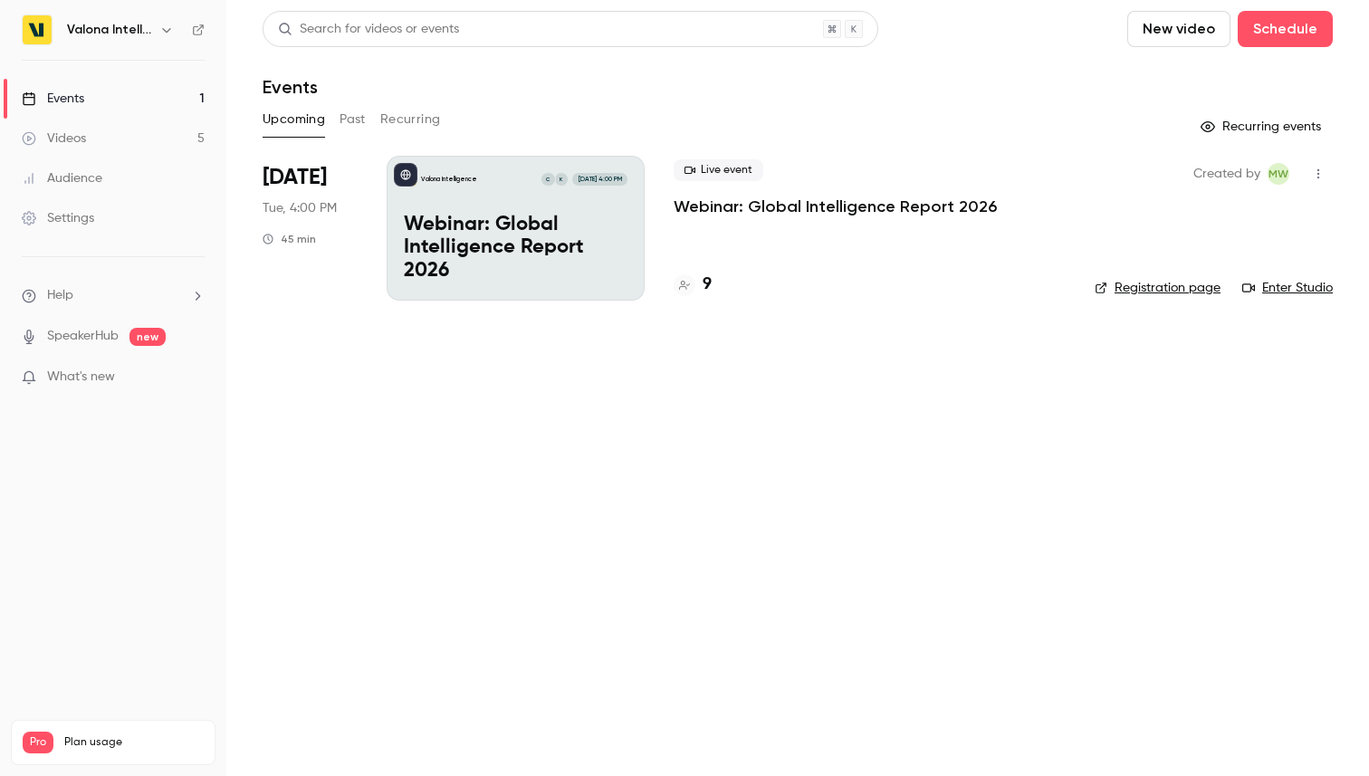
click at [165, 36] on icon "button" at bounding box center [166, 30] width 14 height 14
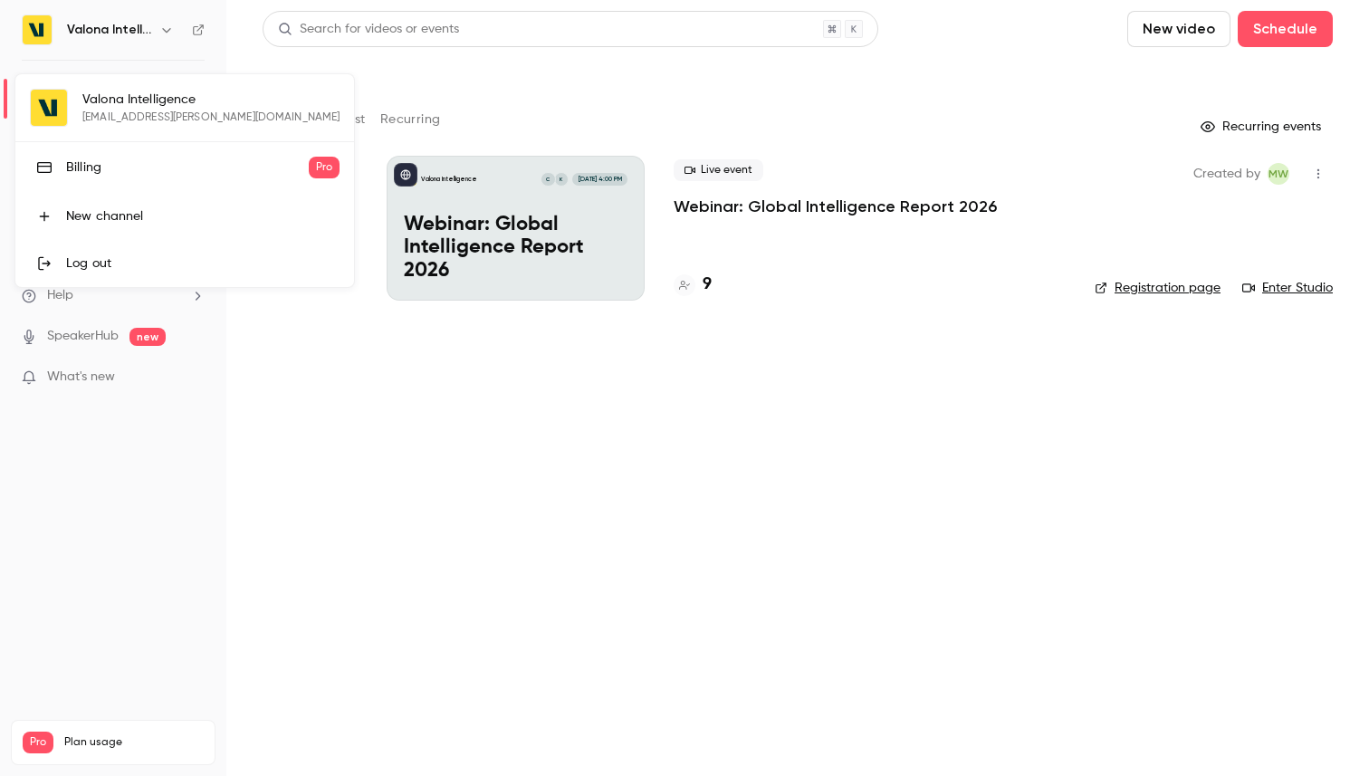
click at [277, 434] on div at bounding box center [684, 388] width 1369 height 776
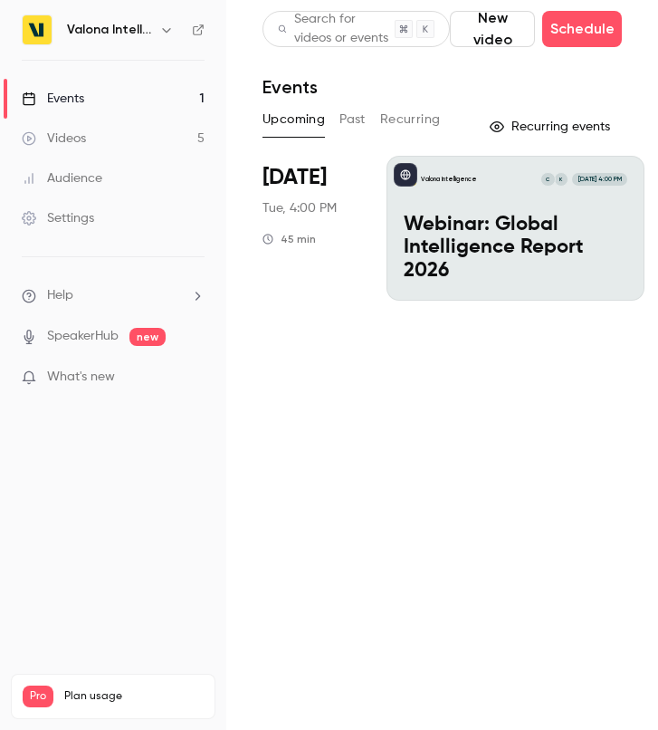
click at [375, 578] on main "Search for videos or events New video Schedule Events Upcoming Past Recurring R…" at bounding box center [442, 365] width 432 height 730
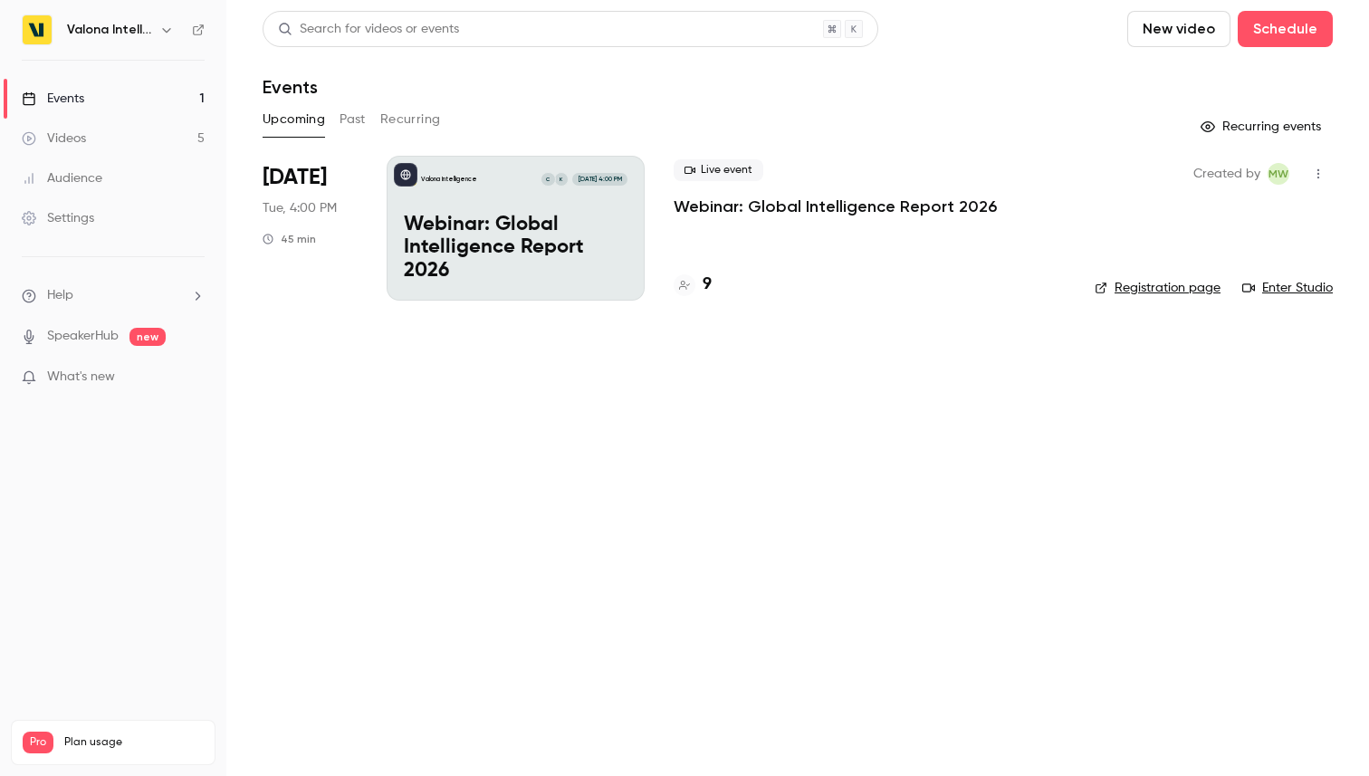
click at [78, 232] on link "Settings" at bounding box center [113, 218] width 226 height 40
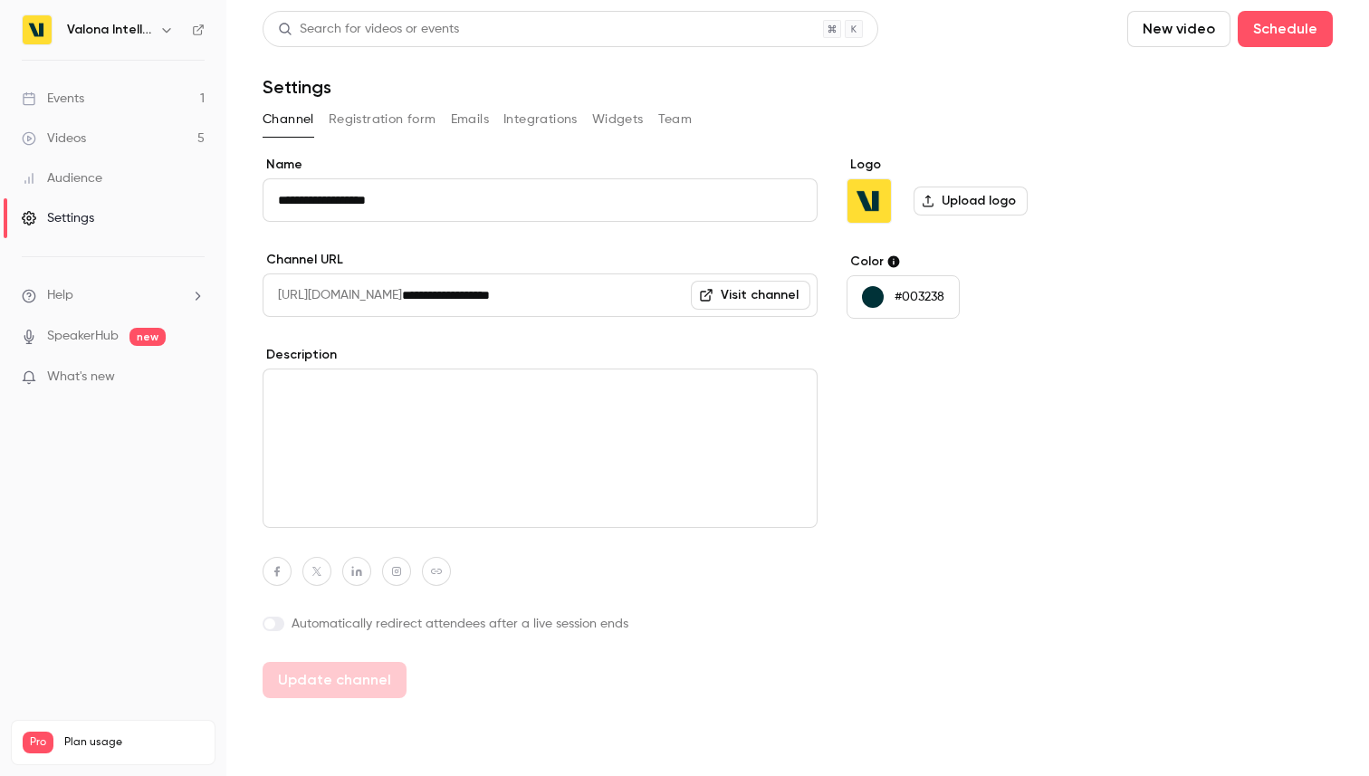
click at [661, 121] on button "Team" at bounding box center [675, 119] width 34 height 29
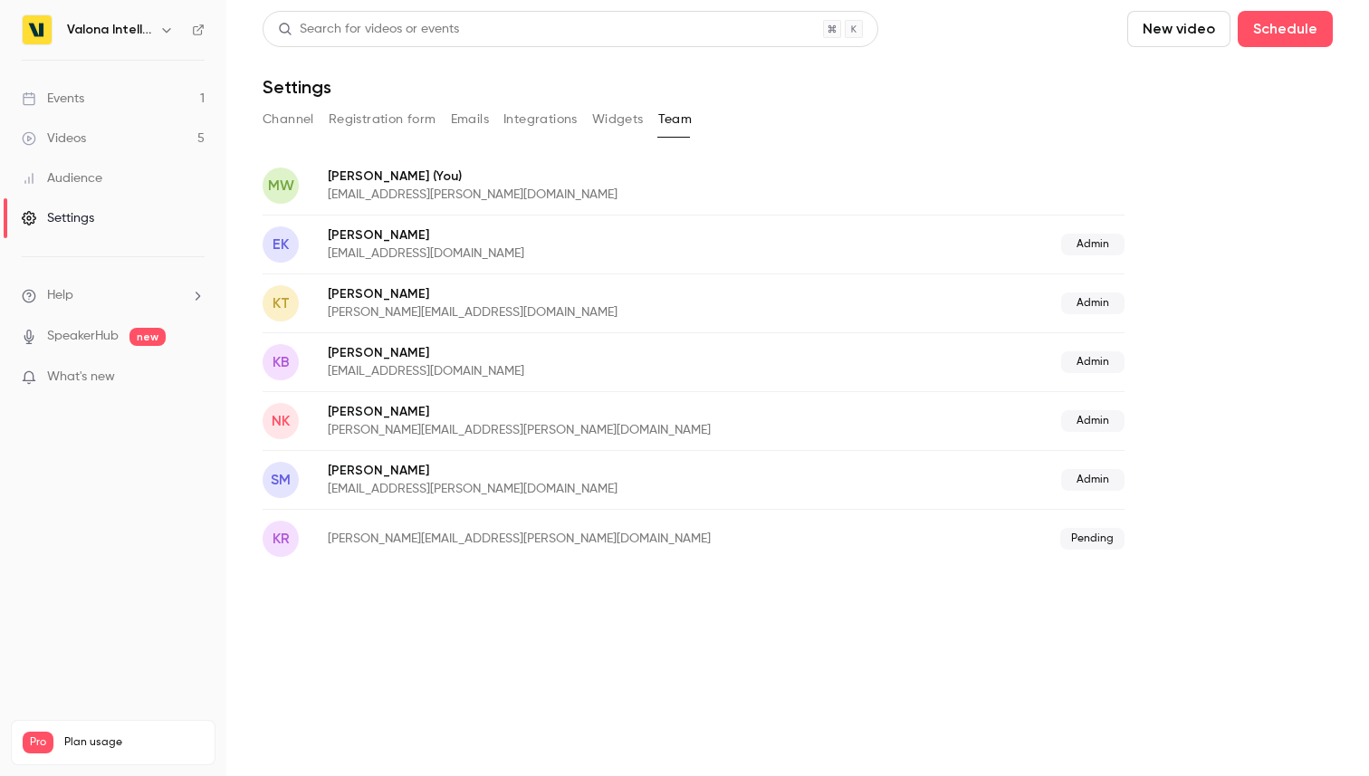
click at [598, 118] on button "Widgets" at bounding box center [618, 119] width 52 height 29
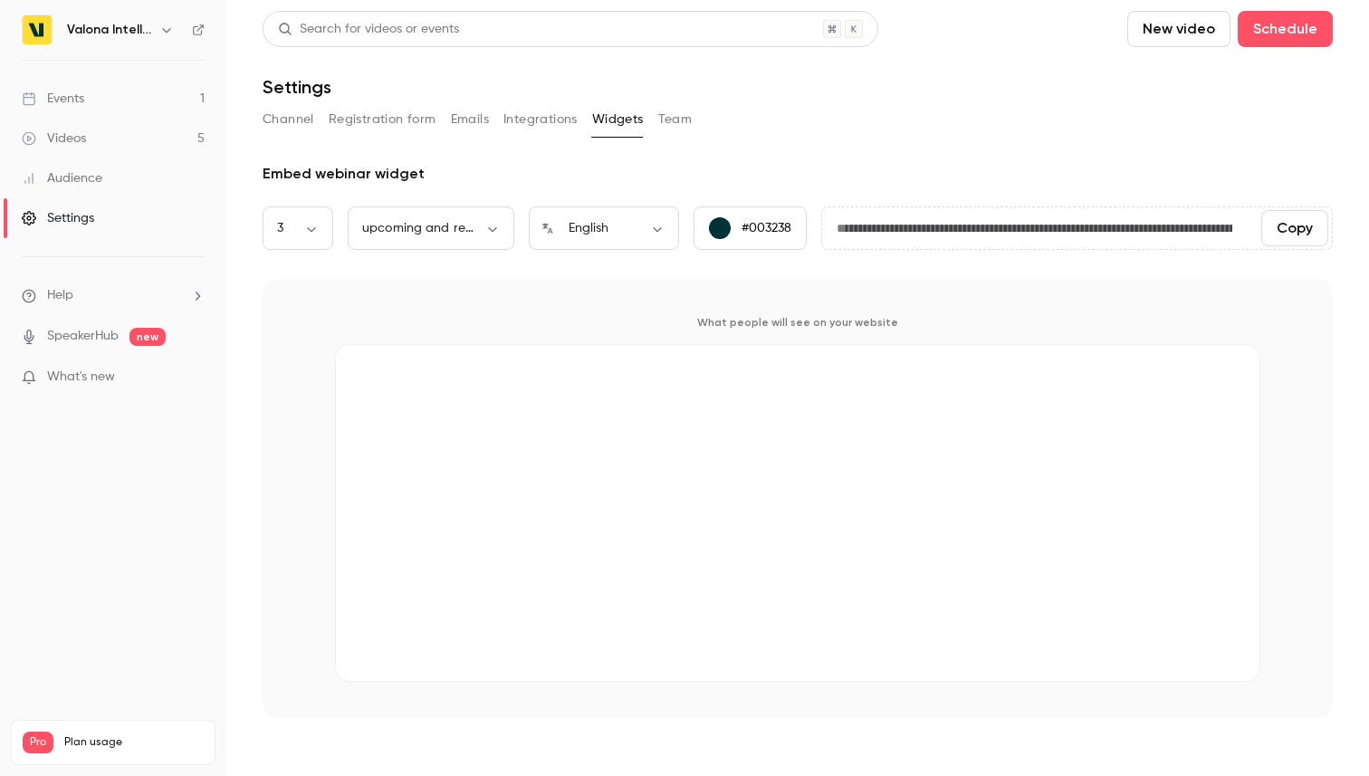
click at [544, 122] on button "Integrations" at bounding box center [540, 119] width 74 height 29
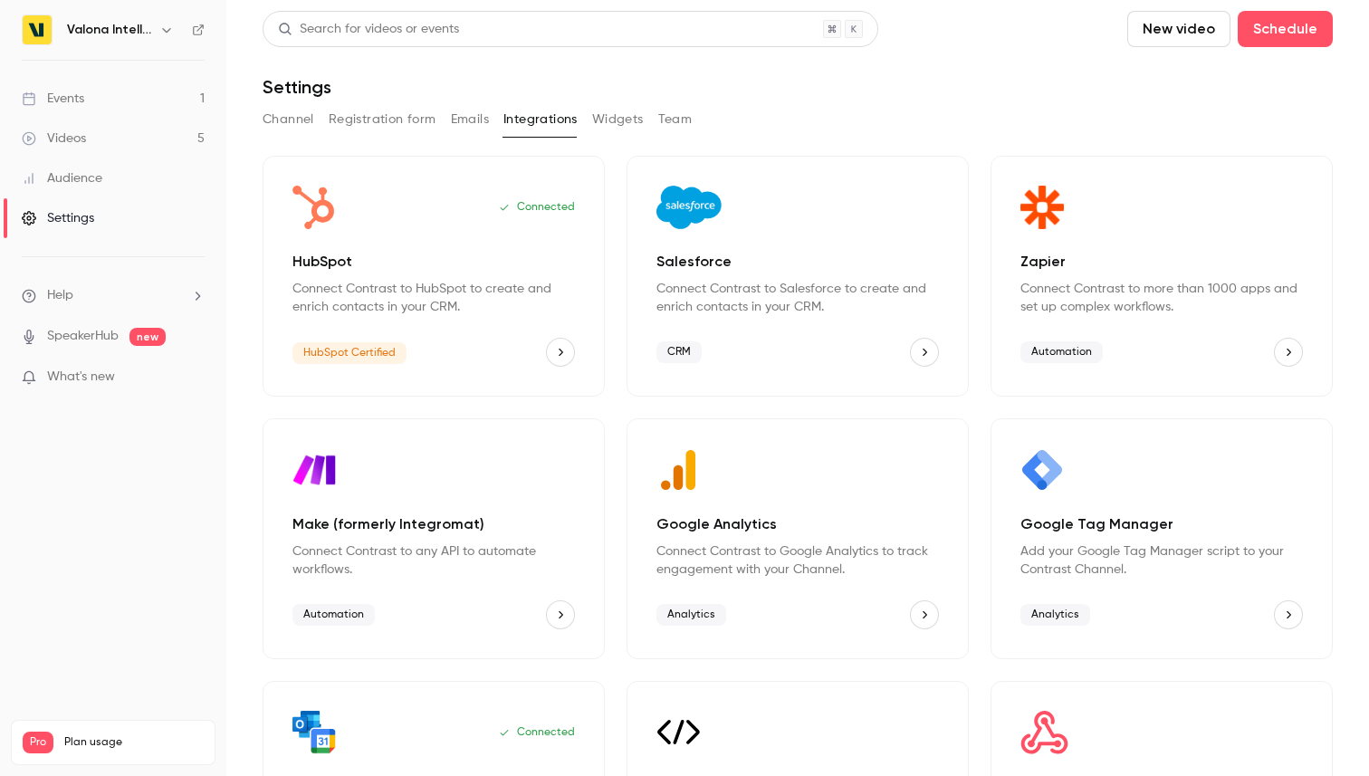
click at [473, 116] on button "Emails" at bounding box center [470, 119] width 38 height 29
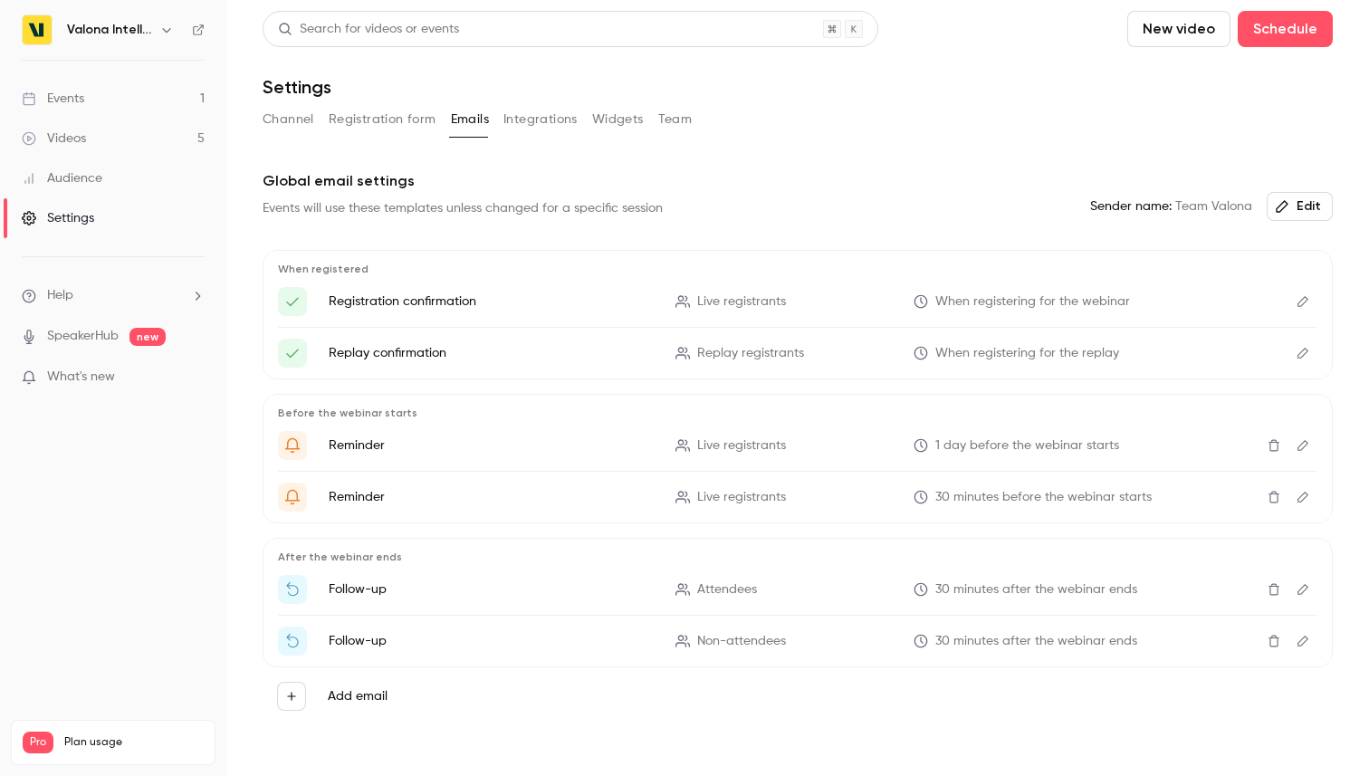
click at [406, 119] on button "Registration form" at bounding box center [383, 119] width 108 height 29
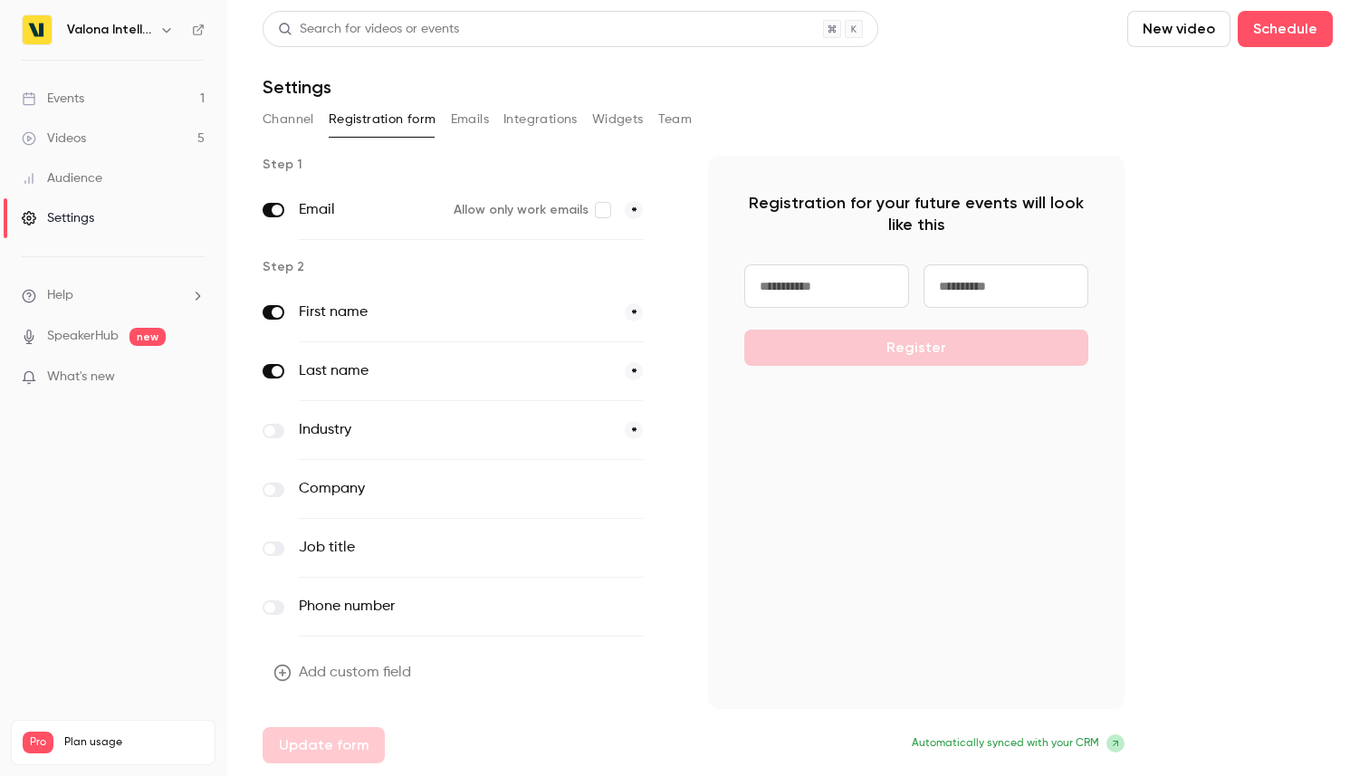
click at [649, 119] on div "Channel Registration form Emails Integrations Widgets Team" at bounding box center [797, 119] width 1070 height 29
click at [662, 119] on button "Team" at bounding box center [675, 119] width 34 height 29
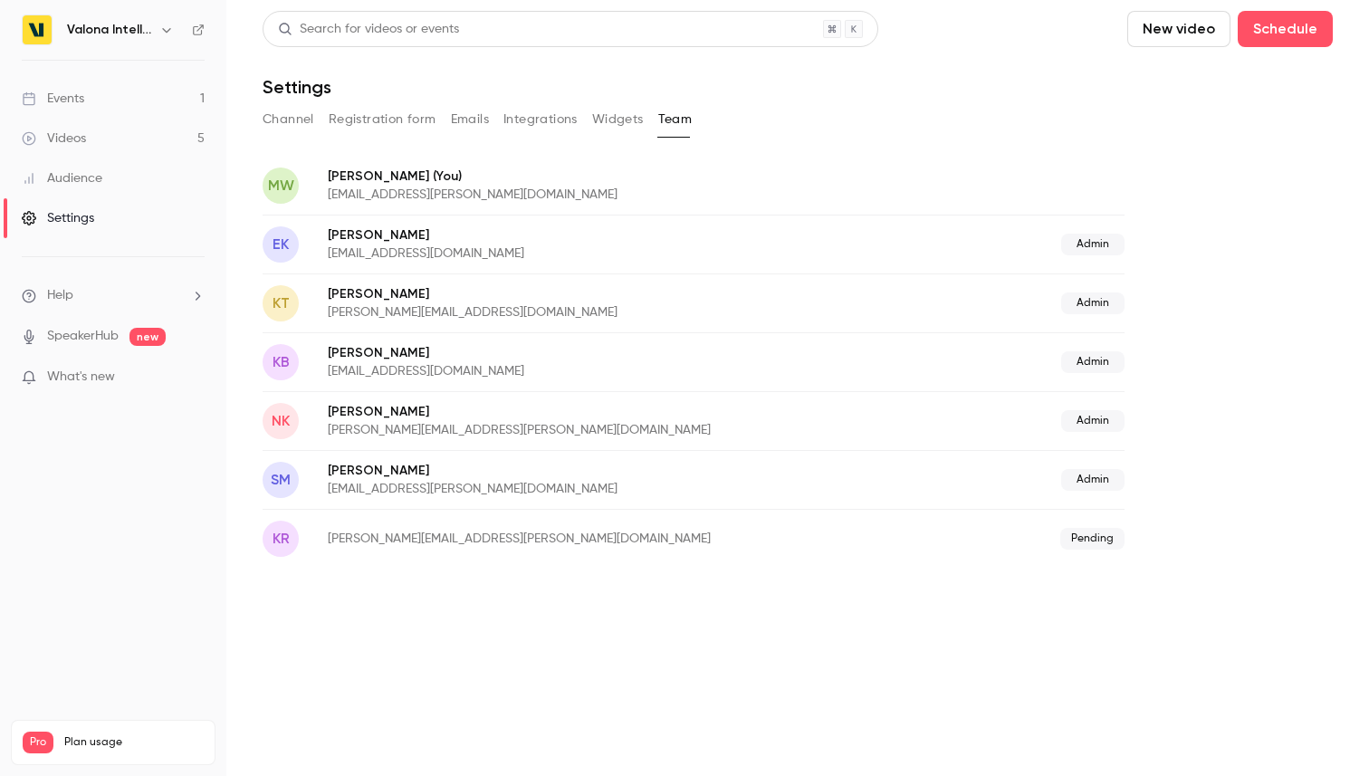
drag, startPoint x: 165, startPoint y: 721, endPoint x: 213, endPoint y: 721, distance: 48.0
click at [213, 721] on div "Pro Plan usage Videos 5 / 150 Monthly registrants 13 / 250" at bounding box center [113, 742] width 205 height 45
drag, startPoint x: 170, startPoint y: 681, endPoint x: 226, endPoint y: 686, distance: 56.4
click at [226, 686] on div "Valona Intelligence Events 1 Videos 5 Audience Settings Help SpeakerHub new Wha…" at bounding box center [684, 388] width 1369 height 776
click at [81, 93] on div "Events" at bounding box center [53, 99] width 62 height 18
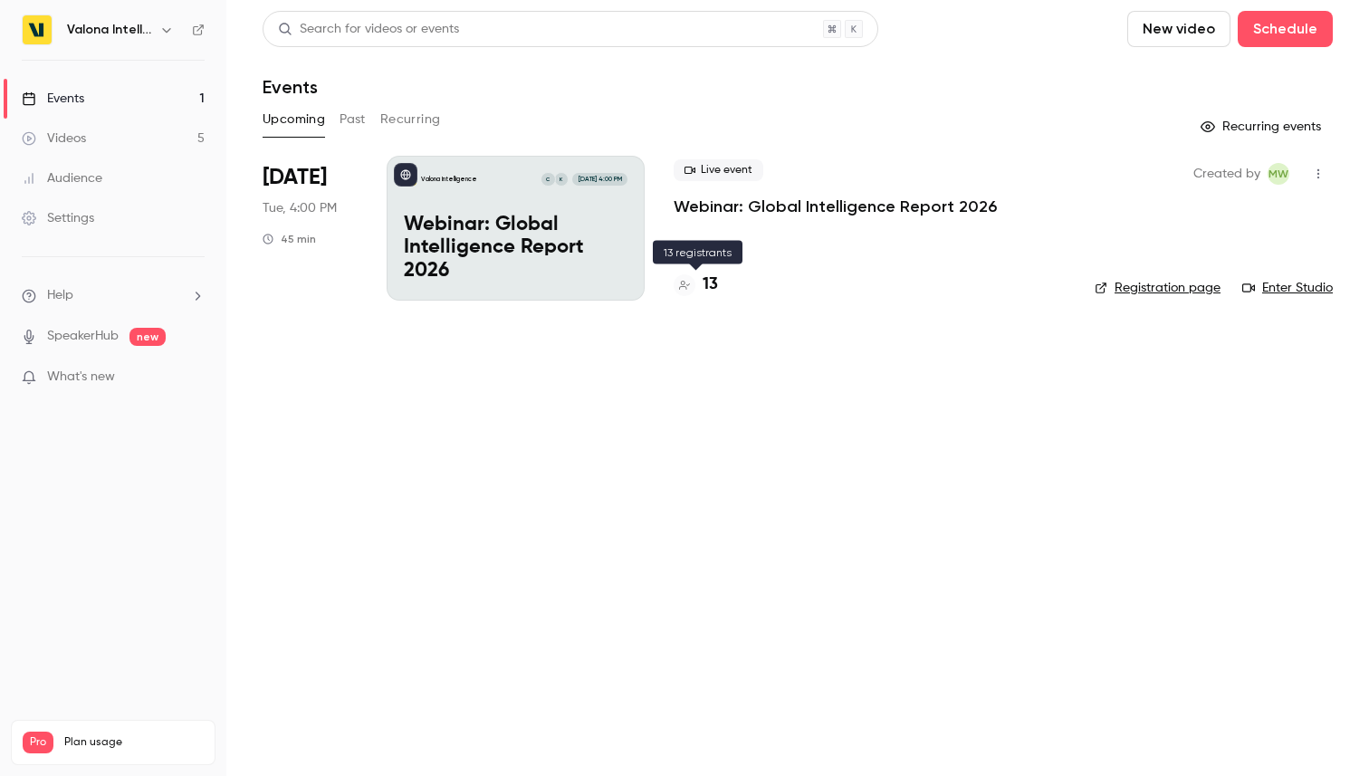
click at [709, 286] on h4 "13" at bounding box center [709, 284] width 15 height 24
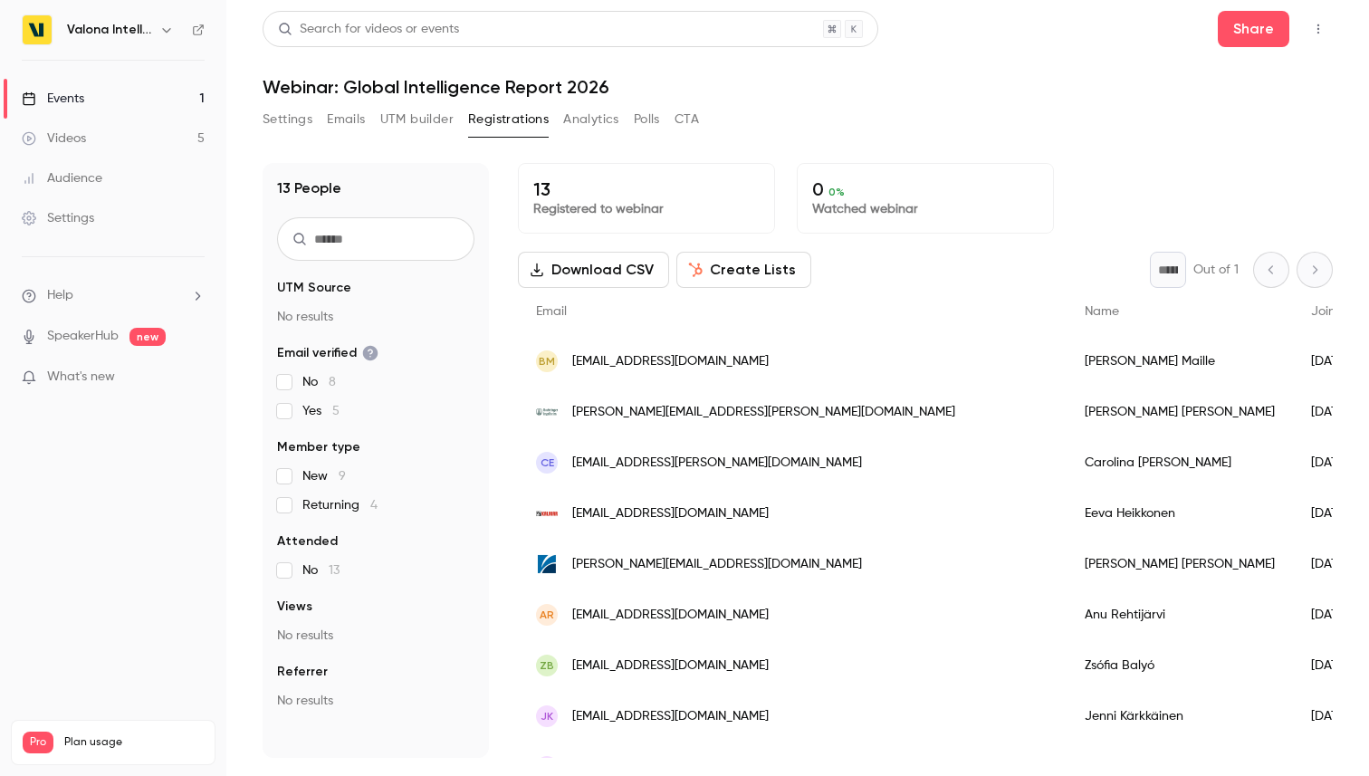
click at [303, 121] on button "Settings" at bounding box center [287, 119] width 50 height 29
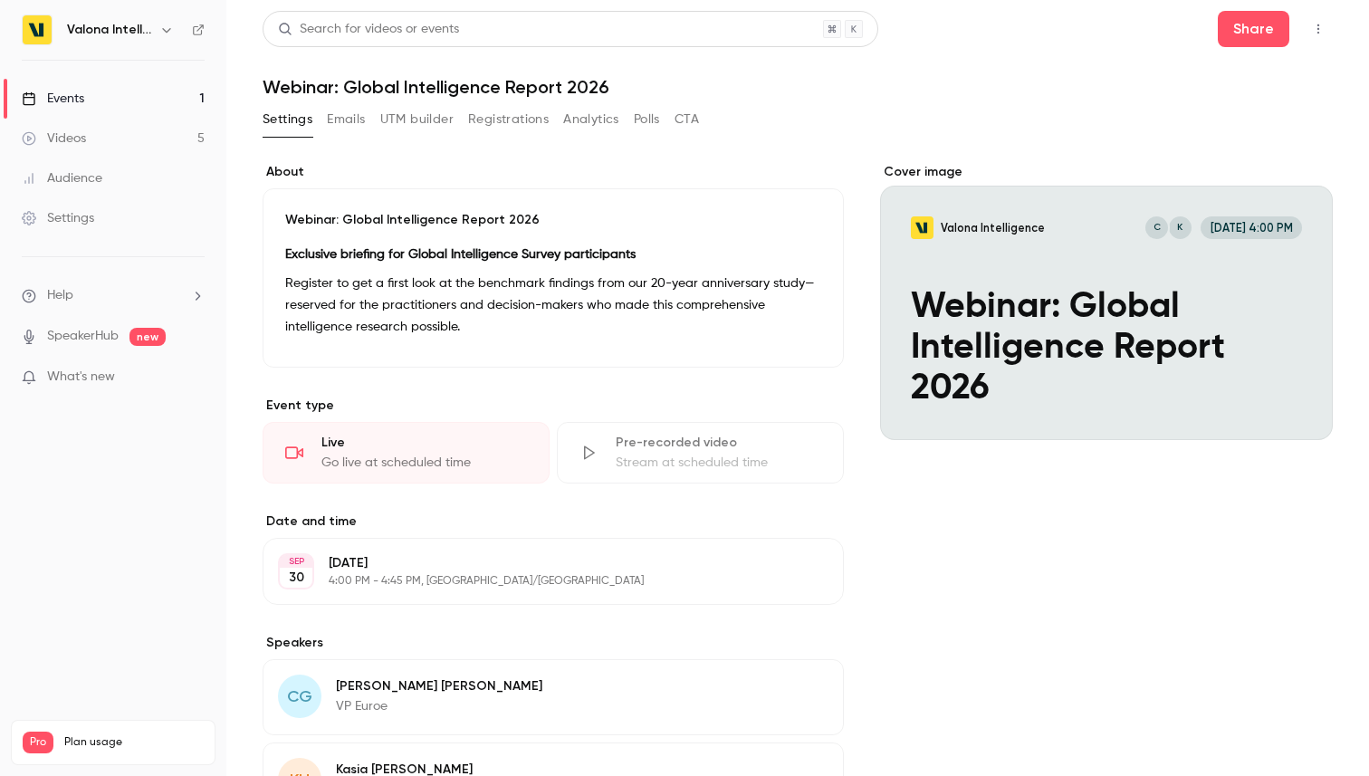
click at [513, 124] on button "Registrations" at bounding box center [508, 119] width 81 height 29
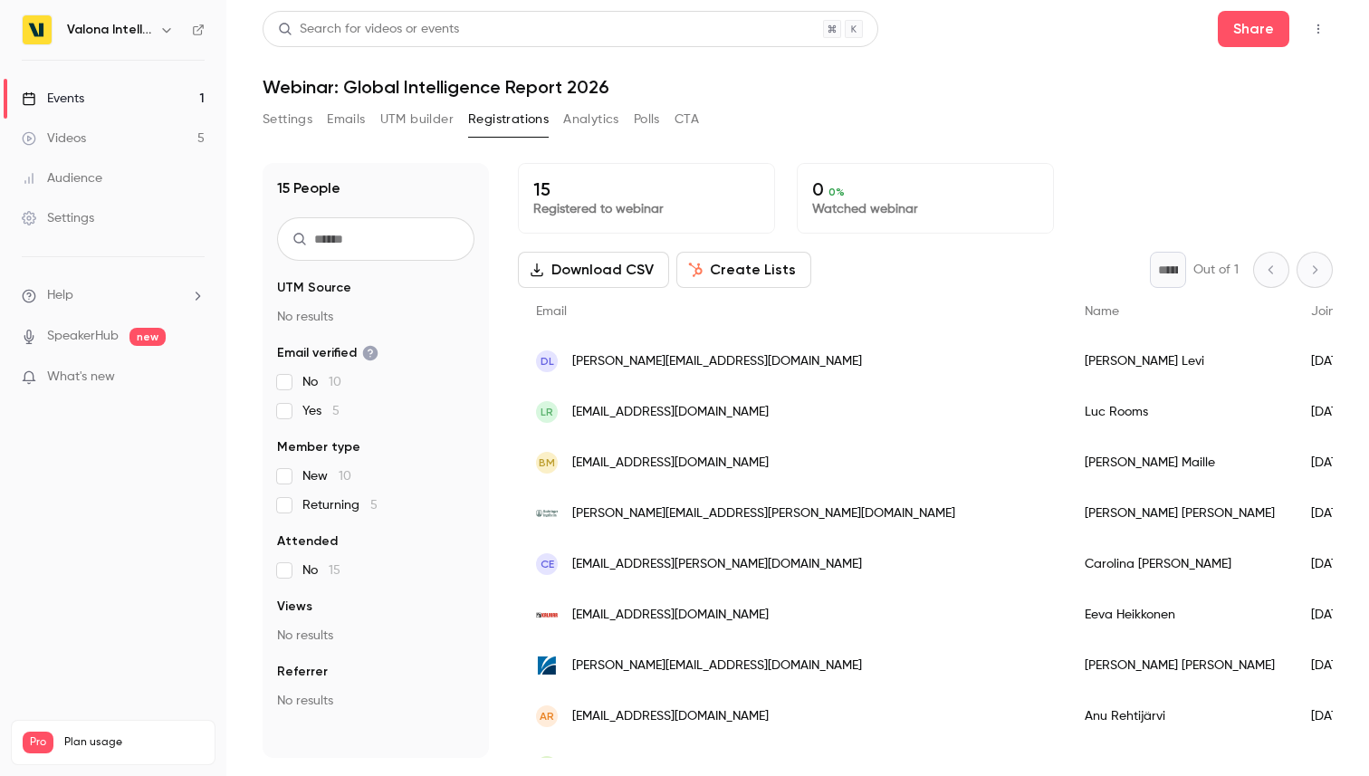
click at [686, 128] on button "CTA" at bounding box center [686, 119] width 24 height 29
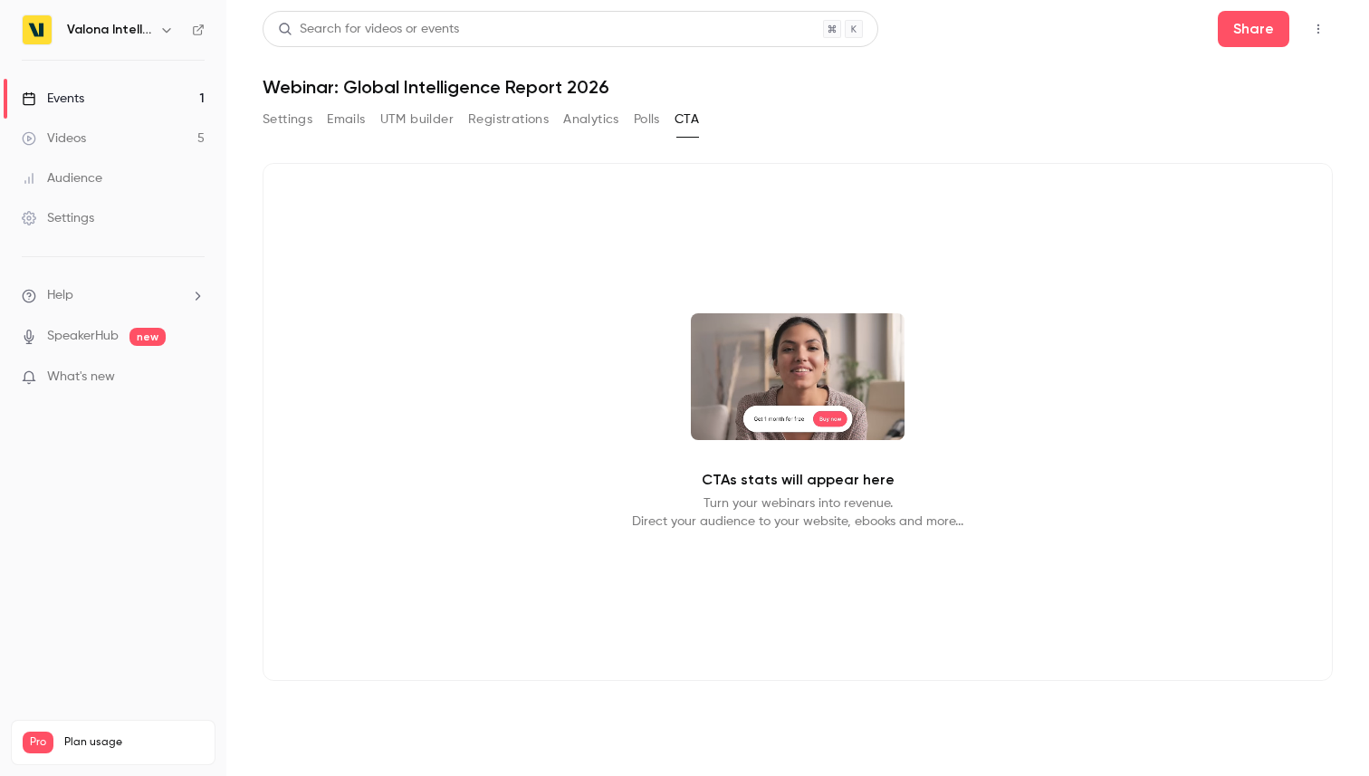
click at [642, 123] on button "Polls" at bounding box center [647, 119] width 26 height 29
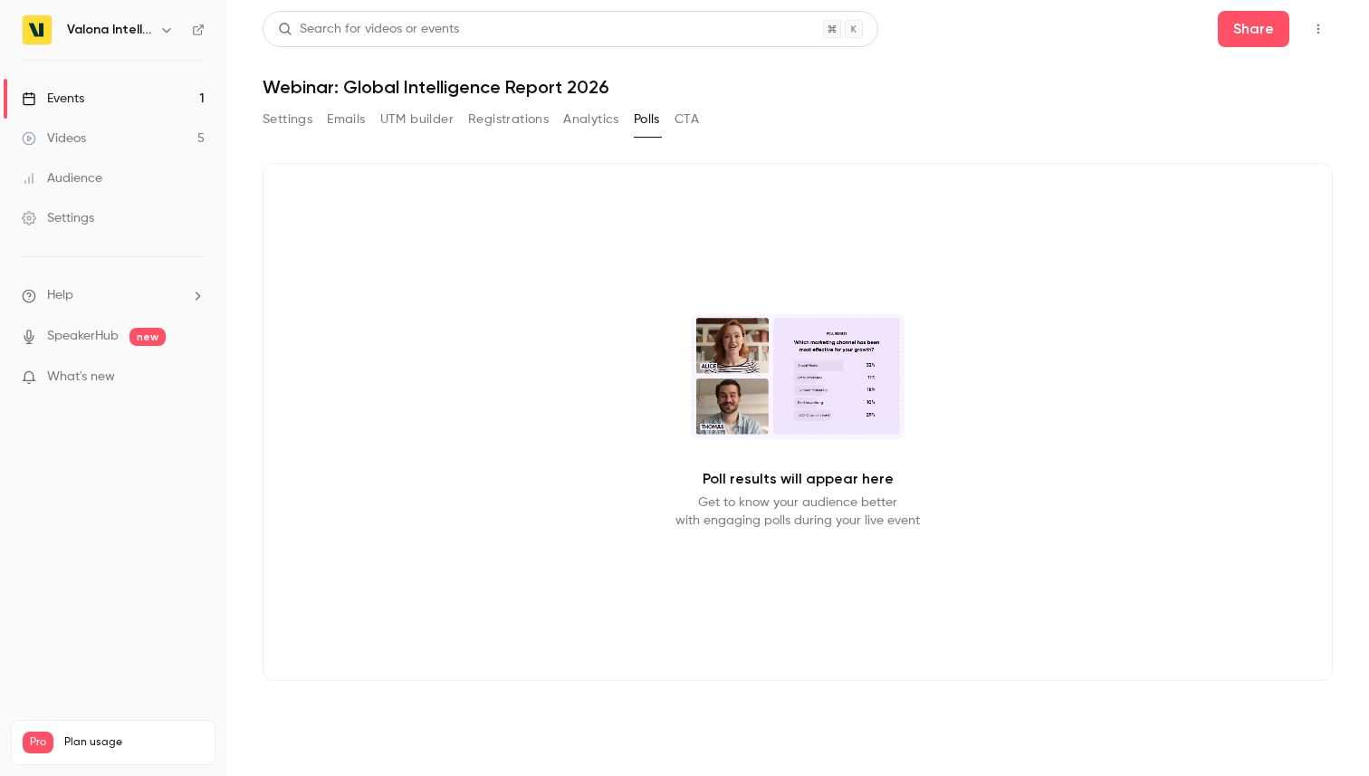
click at [600, 116] on button "Analytics" at bounding box center [591, 119] width 56 height 29
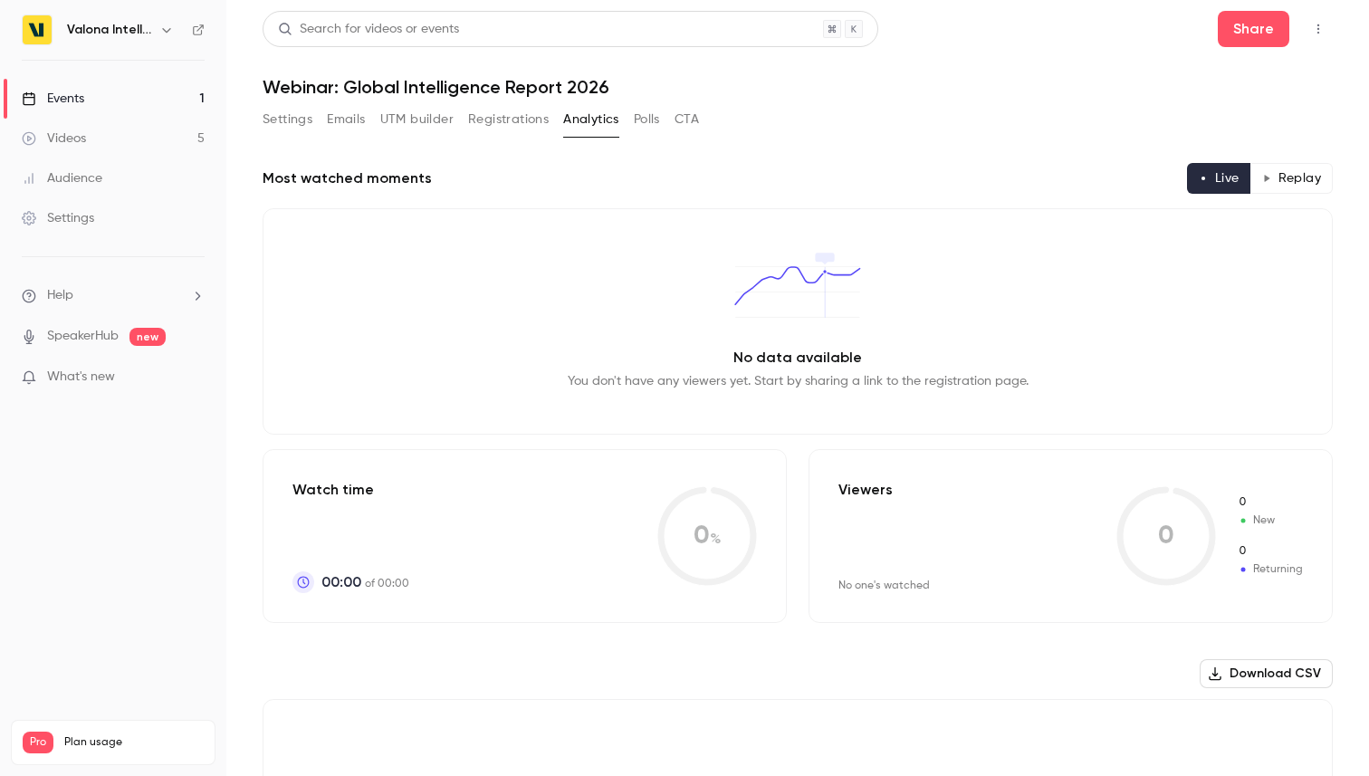
click at [113, 91] on link "Events 1" at bounding box center [113, 99] width 226 height 40
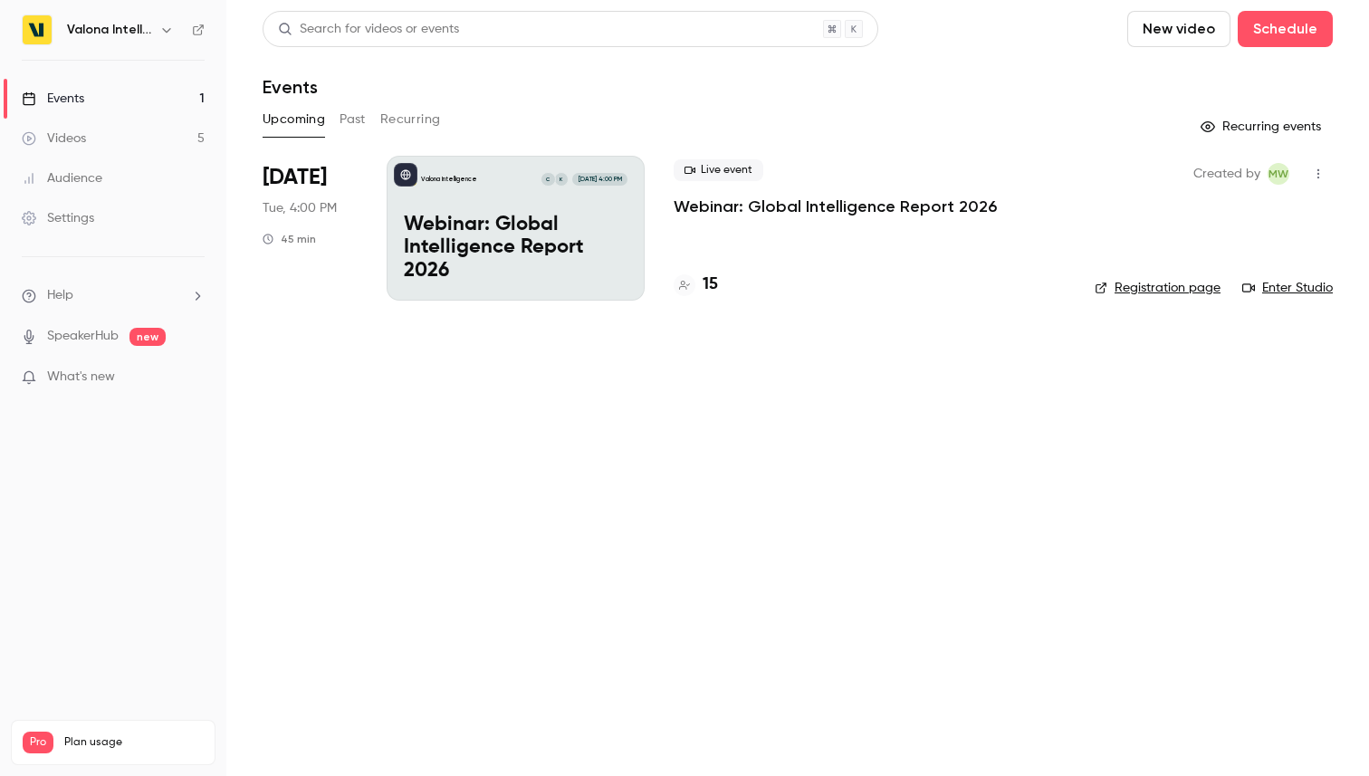
click at [167, 23] on icon "button" at bounding box center [166, 30] width 14 height 14
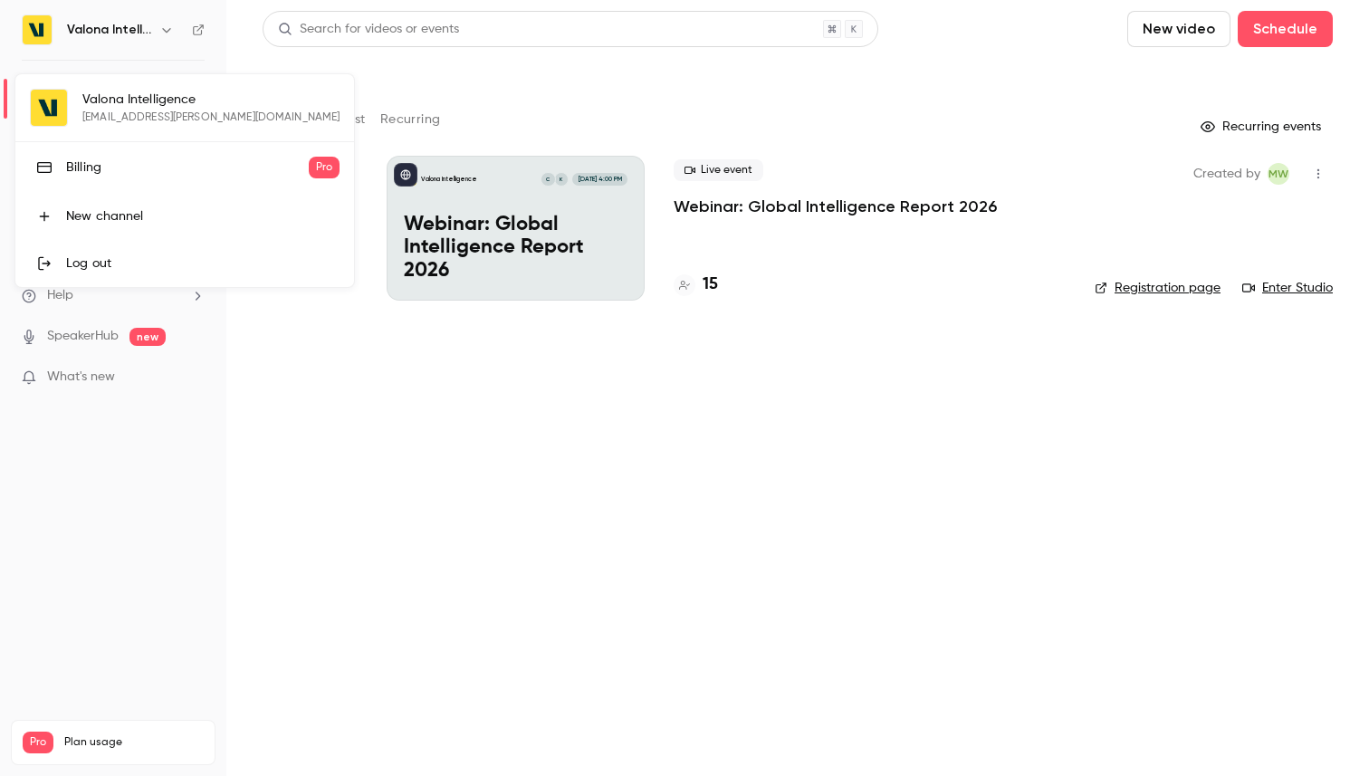
click at [167, 24] on div at bounding box center [684, 388] width 1369 height 776
